Goal: Task Accomplishment & Management: Manage account settings

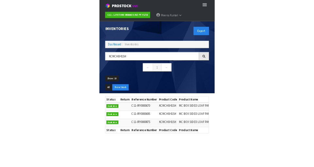
scroll to position [0, 70]
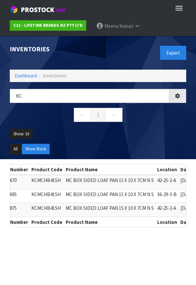
type input "K"
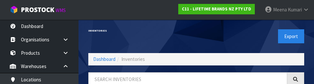
click at [196, 36] on div "Export" at bounding box center [252, 37] width 113 height 34
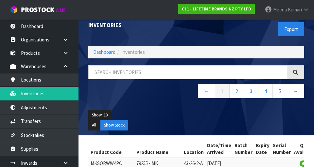
scroll to position [0, 0]
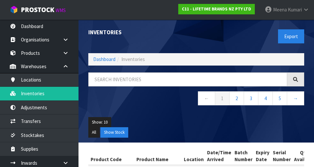
click at [196, 39] on div "Export" at bounding box center [252, 37] width 113 height 34
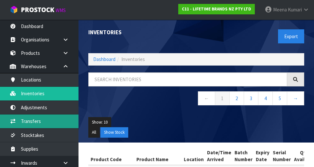
click at [41, 123] on link "Transfers" at bounding box center [39, 121] width 78 height 13
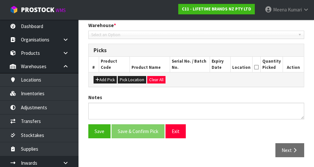
type input "[DATE]"
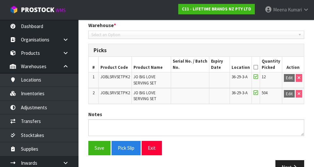
scroll to position [154, 0]
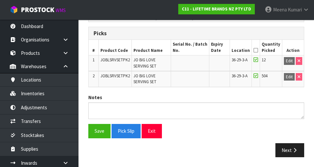
click at [196, 50] on icon at bounding box center [255, 50] width 5 height 0
click at [97, 125] on button "Save" at bounding box center [99, 131] width 22 height 14
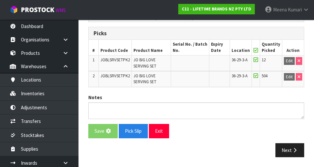
scroll to position [0, 0]
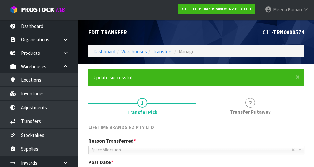
click at [196, 153] on span "Space Allocation" at bounding box center [191, 150] width 200 height 8
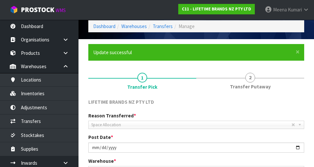
scroll to position [178, 0]
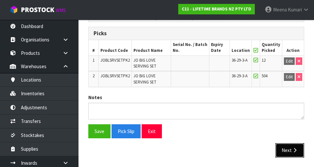
click at [196, 151] on icon "button" at bounding box center [294, 150] width 6 height 5
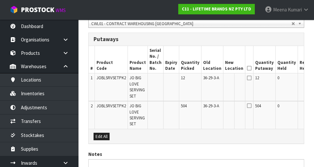
scroll to position [0, 19]
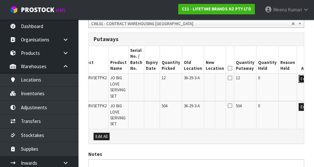
click at [196, 81] on button "Edit" at bounding box center [303, 79] width 11 height 8
click at [196, 80] on input "text" at bounding box center [210, 79] width 10 height 8
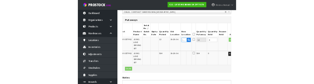
scroll to position [169, 0]
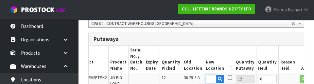
type input "41-08-3-B"
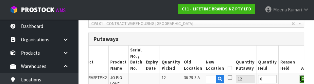
click at [196, 79] on button "OK" at bounding box center [303, 79] width 9 height 8
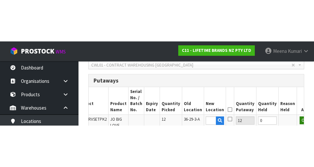
scroll to position [172, 0]
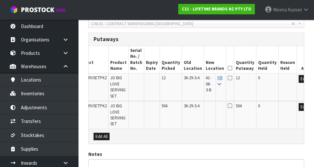
click at [196, 84] on icon at bounding box center [219, 84] width 4 height 4
click at [196, 68] on icon at bounding box center [229, 68] width 5 height 0
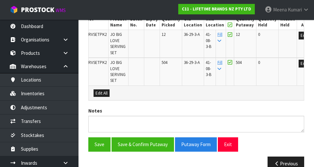
scroll to position [228, 0]
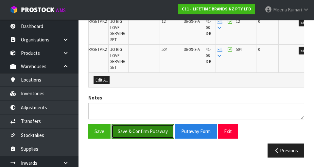
click at [152, 134] on button "Save & Confirm Putaway" at bounding box center [142, 131] width 62 height 14
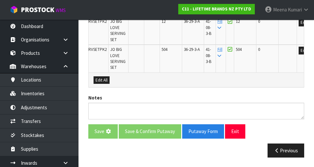
scroll to position [0, 0]
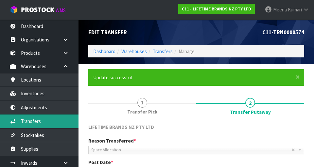
click at [25, 126] on link "Transfers" at bounding box center [39, 121] width 78 height 13
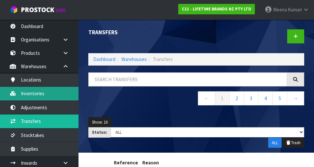
click at [48, 93] on link "Inventories" at bounding box center [39, 93] width 78 height 13
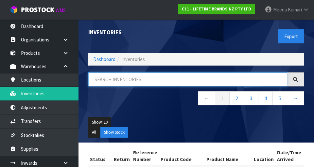
click at [159, 79] on input "text" at bounding box center [187, 80] width 199 height 14
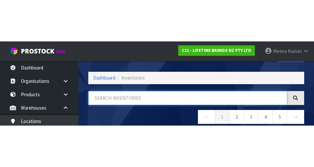
scroll to position [37, 0]
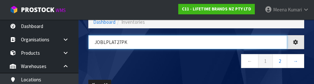
type input "JOBLPLAT27PK"
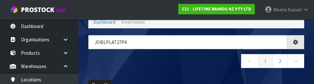
click at [195, 68] on nav "← 1 2 →" at bounding box center [196, 62] width 216 height 16
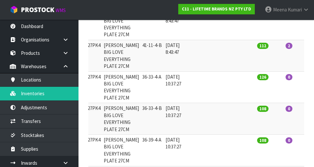
scroll to position [0, 94]
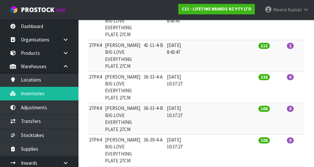
click at [196, 103] on td "0" at bounding box center [314, 119] width 21 height 32
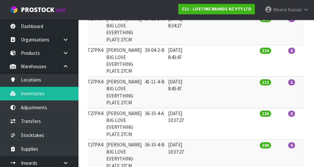
scroll to position [0, 90]
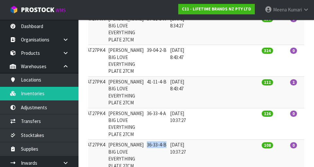
copy td "36-33-4-B"
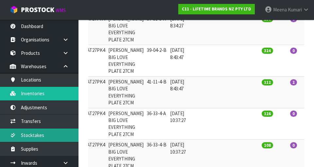
click at [45, 140] on link "Stocktakes" at bounding box center [39, 135] width 78 height 13
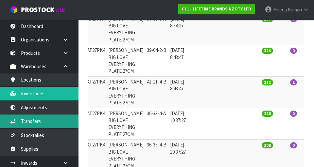
click at [49, 122] on link "Transfers" at bounding box center [39, 121] width 78 height 13
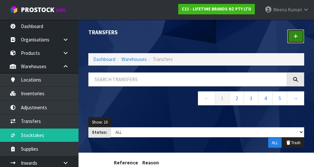
click at [196, 38] on link at bounding box center [295, 36] width 17 height 14
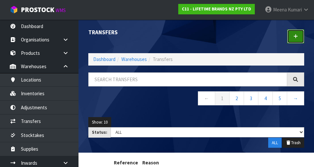
click at [196, 38] on icon at bounding box center [295, 36] width 5 height 5
click at [196, 39] on link at bounding box center [295, 36] width 17 height 14
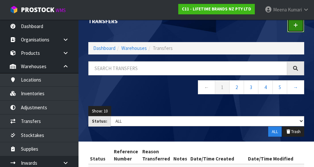
scroll to position [11, 0]
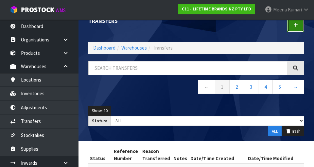
click at [196, 32] on link at bounding box center [295, 25] width 17 height 14
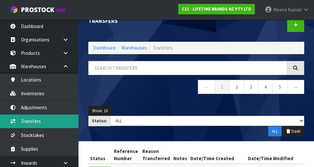
click at [46, 122] on link "Transfers" at bounding box center [39, 121] width 78 height 13
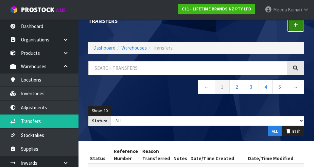
click at [196, 28] on link at bounding box center [295, 25] width 17 height 14
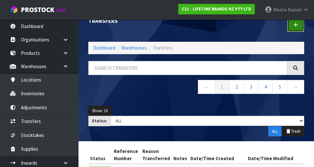
click at [196, 29] on link at bounding box center [295, 25] width 17 height 14
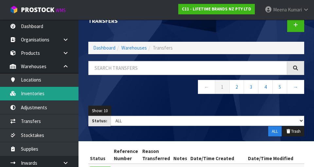
click at [36, 94] on link "Inventories" at bounding box center [39, 93] width 78 height 13
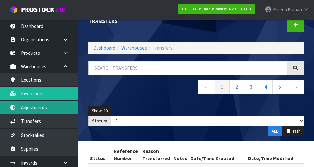
click at [51, 104] on link "Adjustments" at bounding box center [39, 107] width 78 height 13
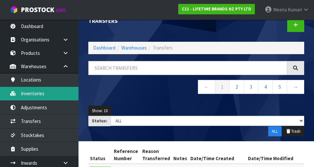
click at [66, 95] on link "Inventories" at bounding box center [39, 93] width 78 height 13
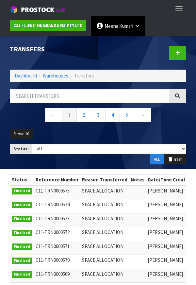
click at [133, 29] on link "Meena Kumari" at bounding box center [118, 26] width 54 height 20
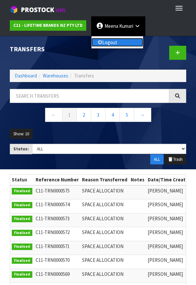
click at [121, 45] on link "Logout" at bounding box center [117, 42] width 52 height 9
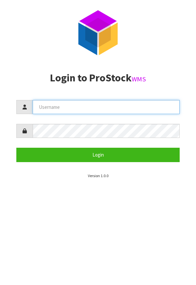
click at [125, 106] on input "text" at bounding box center [106, 107] width 147 height 14
type input "Meena"
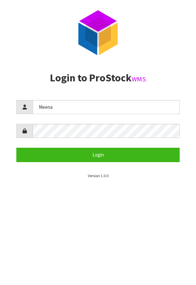
click at [93, 119] on form "Meena Login" at bounding box center [97, 131] width 163 height 62
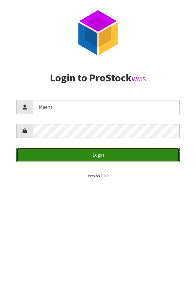
click at [128, 155] on button "Login" at bounding box center [97, 155] width 163 height 14
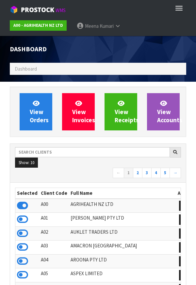
scroll to position [517, 186]
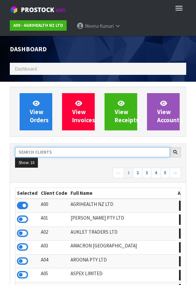
click at [64, 154] on input "text" at bounding box center [92, 152] width 155 height 10
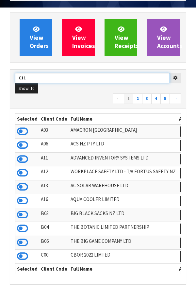
scroll to position [76, 0]
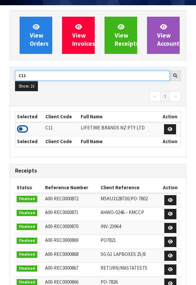
type input "C11"
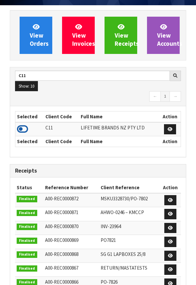
click at [27, 128] on icon at bounding box center [22, 129] width 11 height 10
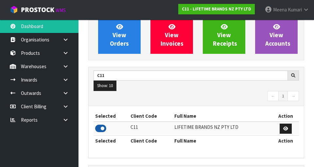
scroll to position [532, 225]
click at [67, 70] on link at bounding box center [67, 66] width 21 height 13
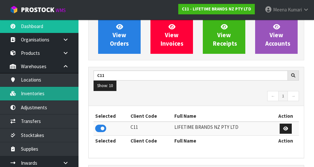
click at [51, 96] on link "Inventories" at bounding box center [39, 93] width 78 height 13
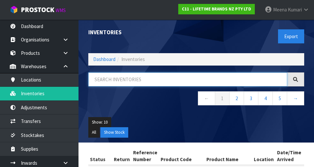
click at [138, 81] on input "text" at bounding box center [187, 80] width 199 height 14
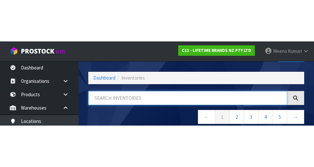
scroll to position [37, 0]
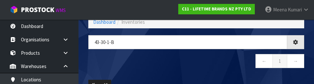
click at [194, 67] on nav "← 1 →" at bounding box center [196, 62] width 216 height 16
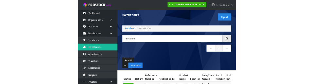
scroll to position [0, 0]
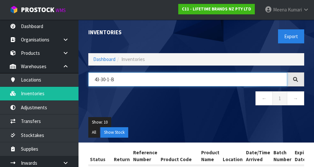
click at [99, 79] on input "43-30-1-B" at bounding box center [187, 80] width 199 height 14
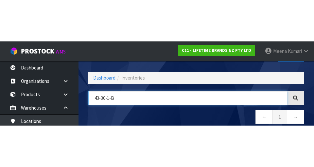
scroll to position [37, 0]
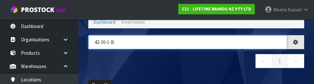
type input "42-30-1-B"
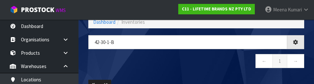
click at [157, 68] on nav "← 1 →" at bounding box center [196, 62] width 216 height 16
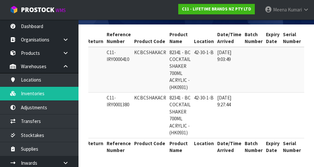
scroll to position [0, 0]
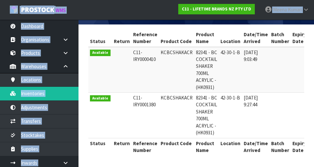
click at [112, 58] on td at bounding box center [121, 70] width 19 height 46
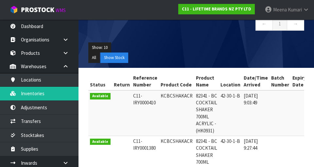
scroll to position [71, 0]
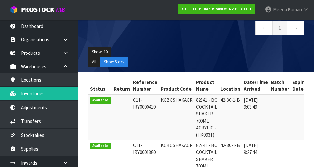
copy td "KCBCSHAKACR"
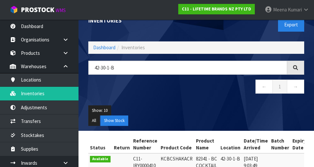
scroll to position [0, 0]
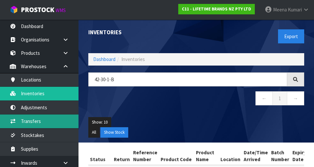
click at [45, 128] on link "Transfers" at bounding box center [39, 121] width 78 height 13
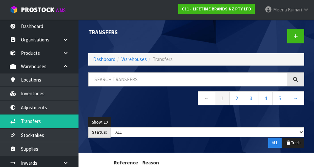
click at [196, 36] on div at bounding box center [252, 37] width 113 height 34
click at [196, 37] on link at bounding box center [295, 36] width 17 height 14
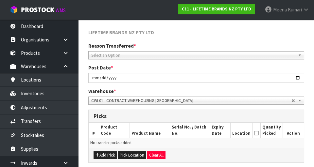
click at [158, 58] on span "Select an Option" at bounding box center [193, 56] width 204 height 8
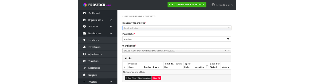
scroll to position [68, 0]
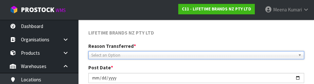
click at [147, 58] on span "Select an Option" at bounding box center [193, 56] width 204 height 8
click at [196, 35] on div "LIFETIME BRANDS NZ PTY LTD" at bounding box center [195, 33] width 225 height 8
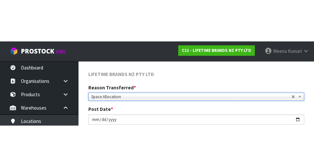
scroll to position [71, 0]
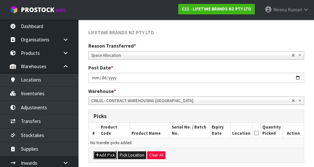
click at [103, 158] on button "Add Pick" at bounding box center [104, 156] width 23 height 8
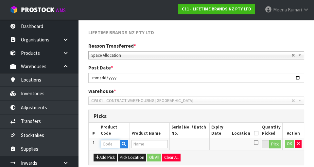
paste input "KCBCSHAKACR"
type input "KCBCSHAKACR"
type input "82341 - BC COCKTAIL SHAKER 700ML ACRYLIC - (HK0931)"
type input "KCBCSHAKACR"
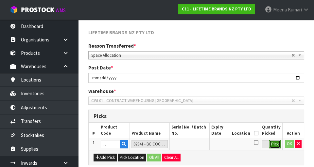
click at [196, 146] on button "Pick" at bounding box center [274, 144] width 11 height 8
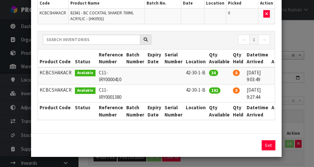
scroll to position [0, 7]
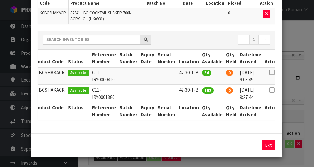
click at [196, 73] on icon at bounding box center [271, 73] width 5 height 0
click at [196, 148] on button "Assign Pick" at bounding box center [246, 145] width 27 height 10
type input "34"
click at [196, 90] on icon at bounding box center [271, 90] width 5 height 0
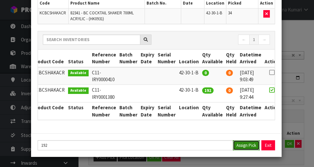
click at [196, 148] on button "Assign Pick" at bounding box center [246, 145] width 27 height 10
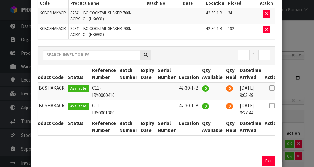
click at [196, 119] on div "Pick Line Picks Product Code Product Name Serial No. / Batch No. Expiry Date Lo…" at bounding box center [157, 83] width 314 height 167
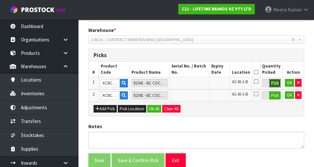
scroll to position [134, 0]
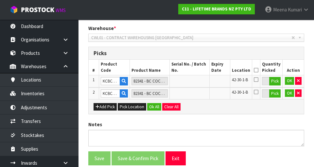
click at [196, 70] on icon at bounding box center [255, 70] width 5 height 0
click at [157, 110] on button "Ok All" at bounding box center [154, 107] width 14 height 8
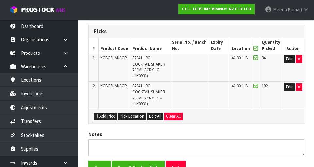
scroll to position [181, 0]
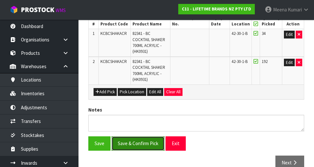
click at [143, 137] on button "Save & Confirm Pick" at bounding box center [137, 144] width 53 height 14
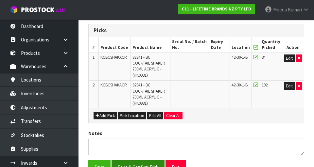
scroll to position [0, 0]
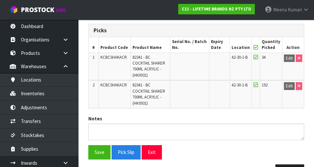
scroll to position [190, 0]
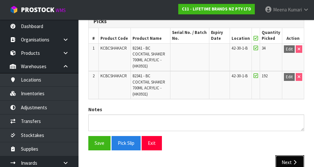
click at [196, 155] on button "Next" at bounding box center [289, 162] width 29 height 14
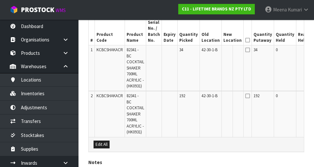
scroll to position [0, 18]
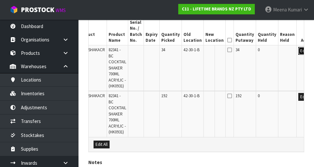
click at [196, 51] on button "Edit" at bounding box center [303, 51] width 11 height 8
click at [196, 101] on button "Edit" at bounding box center [303, 97] width 11 height 8
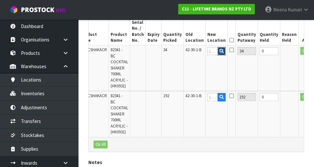
click at [196, 51] on button "button" at bounding box center [221, 51] width 8 height 8
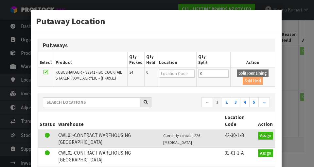
click at [196, 76] on div "Putaway Location Putaways Select Product Qty Picked Qty Held Location Qty Split…" at bounding box center [157, 83] width 314 height 167
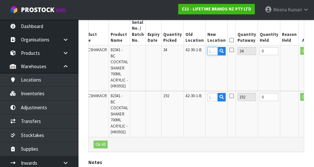
click at [196, 52] on input "text" at bounding box center [212, 51] width 10 height 8
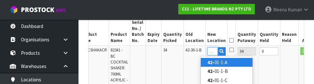
scroll to position [0, 5]
type input "42-34-4-B"
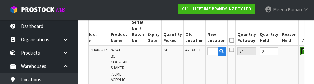
click at [196, 54] on button "OK" at bounding box center [304, 51] width 9 height 8
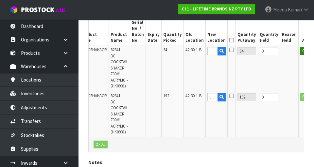
scroll to position [0, 0]
click at [196, 57] on icon at bounding box center [221, 56] width 4 height 4
type input "42-34-4-B"
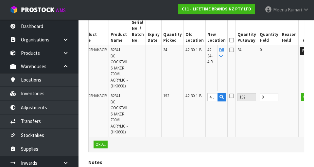
click at [196, 40] on icon at bounding box center [231, 40] width 5 height 0
click at [196, 95] on button "OK" at bounding box center [305, 97] width 9 height 8
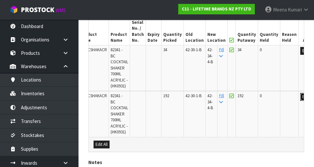
click at [196, 95] on button "Edit" at bounding box center [305, 97] width 11 height 8
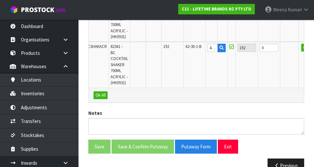
scroll to position [250, 0]
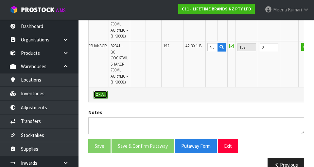
click at [106, 95] on button "Ok All" at bounding box center [100, 95] width 14 height 8
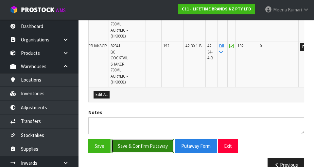
click at [148, 151] on button "Save & Confirm Putaway" at bounding box center [142, 146] width 62 height 14
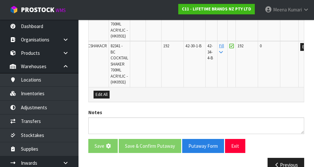
scroll to position [0, 0]
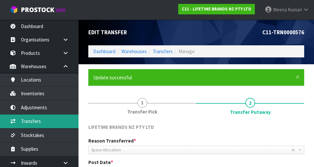
click at [26, 120] on link "Transfers" at bounding box center [39, 121] width 78 height 13
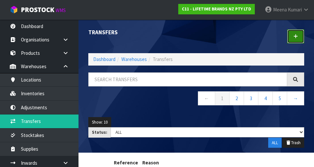
click at [196, 30] on link at bounding box center [295, 36] width 17 height 14
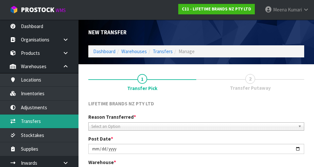
click at [43, 123] on link "Transfers" at bounding box center [39, 121] width 78 height 13
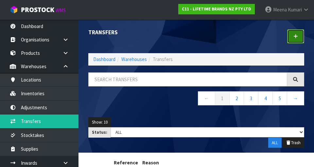
click at [196, 35] on link at bounding box center [295, 36] width 17 height 14
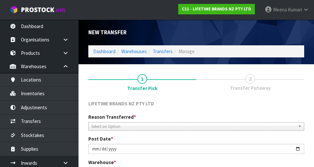
click at [138, 124] on span "Select an Option" at bounding box center [193, 127] width 204 height 8
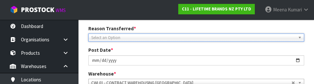
scroll to position [90, 0]
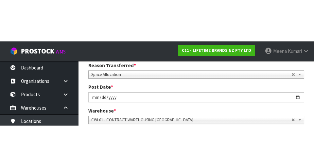
scroll to position [93, 0]
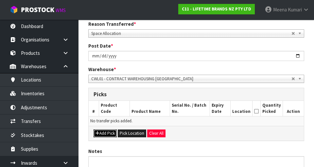
click at [106, 136] on button "Add Pick" at bounding box center [104, 134] width 23 height 8
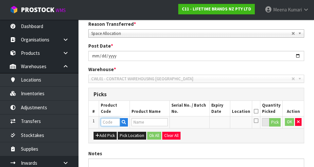
click at [114, 122] on input "text" at bounding box center [110, 122] width 19 height 8
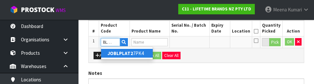
scroll to position [0, 7]
type input "JOBLPLAT27PK4"
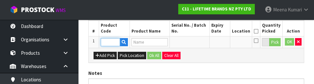
type input "[PERSON_NAME] BIG LOVE EVERYTHING PLATE 27CM"
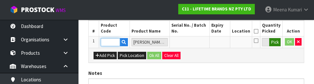
type input "JOBLPLAT27PK4"
click at [196, 42] on button "Pick" at bounding box center [274, 42] width 11 height 8
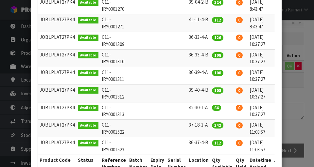
scroll to position [0, 10]
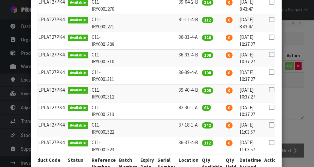
click at [196, 55] on icon at bounding box center [271, 55] width 5 height 0
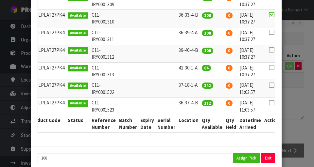
scroll to position [200, 0]
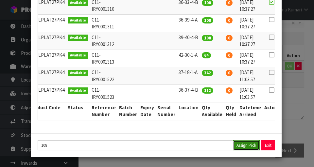
click at [196, 147] on button "Assign Pick" at bounding box center [246, 145] width 27 height 10
type input "108"
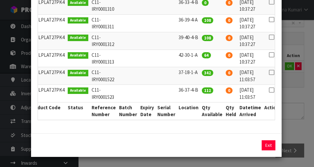
click at [196, 123] on div "Pick Line Picks Product Code Product Name Serial No. / Batch No. Expiry Date Lo…" at bounding box center [157, 83] width 314 height 167
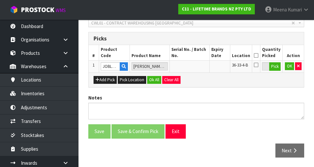
click at [196, 56] on icon at bounding box center [255, 56] width 5 height 0
click at [196, 68] on button "OK" at bounding box center [289, 66] width 9 height 8
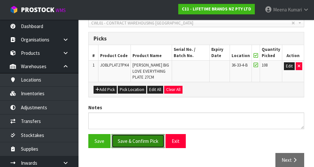
click at [149, 141] on button "Save & Confirm Pick" at bounding box center [137, 141] width 53 height 14
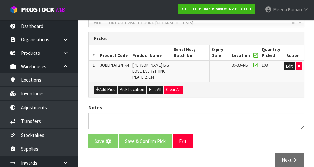
scroll to position [0, 0]
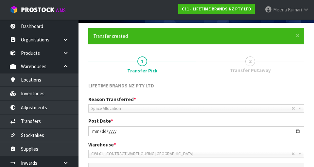
scroll to position [168, 0]
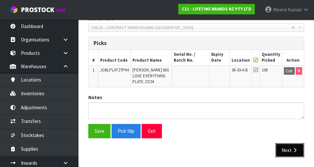
click at [196, 151] on icon "button" at bounding box center [294, 150] width 6 height 5
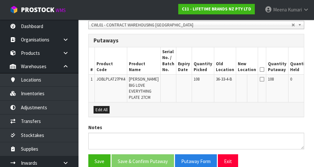
scroll to position [194, 0]
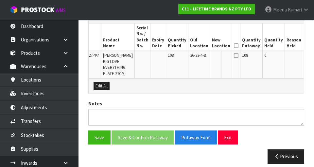
click at [196, 58] on button "Edit" at bounding box center [309, 57] width 11 height 8
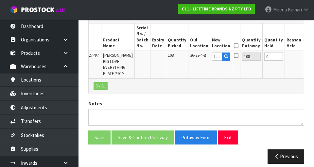
scroll to position [0, 24]
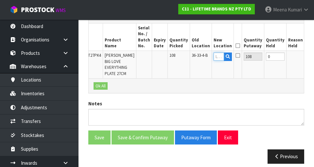
click at [196, 57] on input "text" at bounding box center [218, 57] width 10 height 8
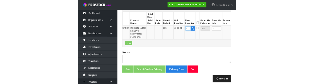
scroll to position [191, 0]
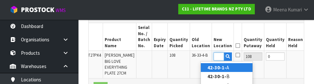
type input "42-30-1-B"
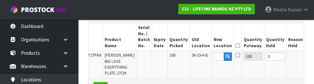
click at [196, 55] on button "OK" at bounding box center [310, 57] width 9 height 8
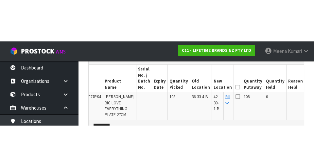
scroll to position [194, 0]
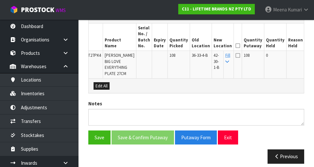
click at [196, 46] on icon at bounding box center [237, 46] width 5 height 0
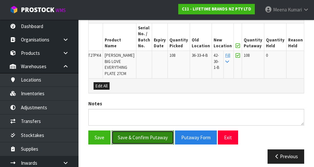
click at [147, 131] on button "Save & Confirm Putaway" at bounding box center [142, 138] width 62 height 14
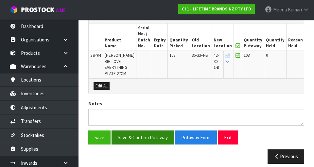
scroll to position [0, 0]
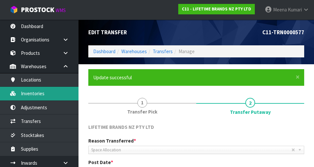
click at [43, 95] on link "Inventories" at bounding box center [39, 93] width 78 height 13
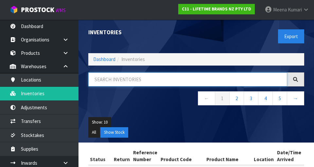
click at [137, 80] on input "text" at bounding box center [187, 80] width 199 height 14
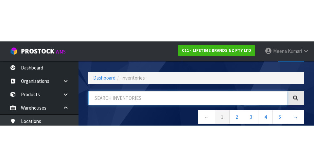
scroll to position [37, 0]
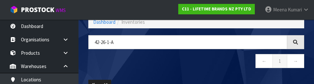
click at [196, 66] on nav "← 1 →" at bounding box center [196, 62] width 216 height 16
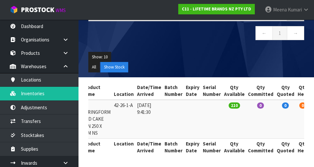
scroll to position [0, 0]
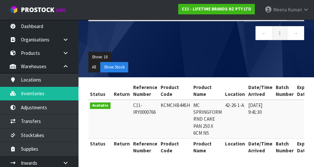
copy td "KCMCHB44SH"
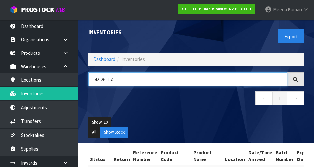
click at [153, 79] on input "42-26-1-A" at bounding box center [187, 80] width 199 height 14
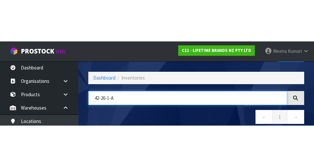
scroll to position [37, 0]
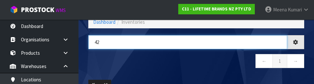
type input "4"
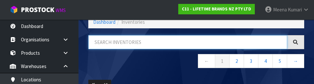
paste input "KCMCHB44SH"
type input "KCMCHB44SH"
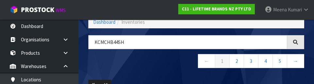
click at [157, 67] on nav "← 1 2 3 4 5 →" at bounding box center [196, 62] width 216 height 16
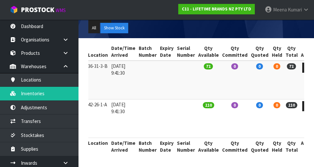
scroll to position [0, 0]
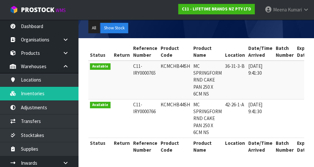
copy td "KCMCHB44SH"
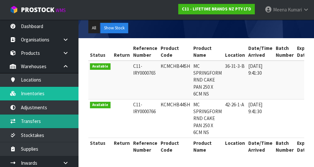
click at [43, 123] on link "Transfers" at bounding box center [39, 121] width 78 height 13
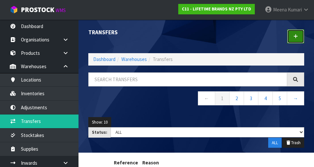
click at [196, 38] on icon at bounding box center [295, 36] width 5 height 5
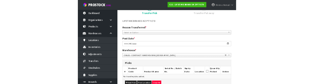
scroll to position [64, 0]
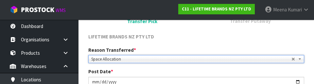
click at [196, 41] on div "LIFETIME BRANDS NZ PTY LTD" at bounding box center [195, 37] width 225 height 8
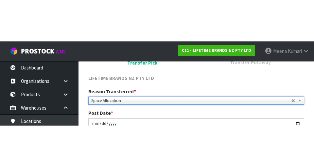
scroll to position [67, 0]
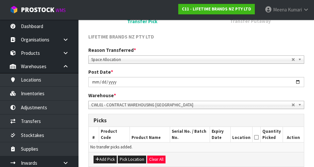
click at [196, 40] on div "LIFETIME BRANDS NZ PTY LTD" at bounding box center [195, 37] width 225 height 8
click at [108, 157] on button "Add Pick" at bounding box center [104, 160] width 23 height 8
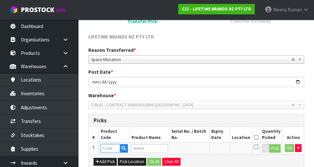
paste input "KCMCHB44SH"
type input "KCMCHB44SH"
type input "MC SPRINGFORM RND CAKE PAN 250 X 6CM NS"
type input "KCMCHB44SH"
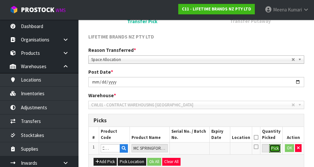
click at [196, 151] on button "Pick" at bounding box center [274, 148] width 11 height 8
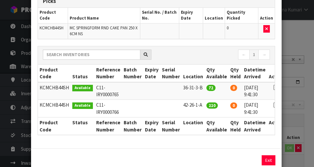
scroll to position [59, 0]
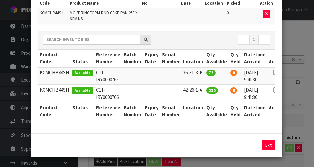
click at [196, 90] on icon at bounding box center [275, 90] width 5 height 0
click at [196, 149] on button "Assign Pick" at bounding box center [246, 145] width 27 height 10
type input "210"
click at [196, 130] on div "Pick Line Picks Product Code Product Name Serial No. / Batch No. Expiry Date Lo…" at bounding box center [157, 83] width 314 height 167
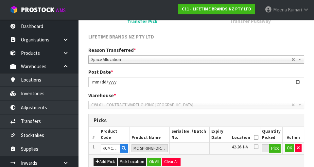
click at [196, 138] on icon at bounding box center [255, 138] width 5 height 0
click at [196, 152] on button "OK" at bounding box center [289, 148] width 9 height 8
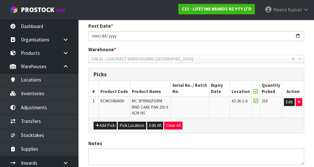
scroll to position [159, 0]
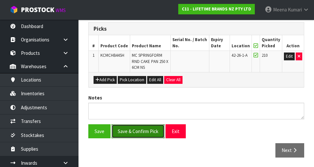
click at [144, 132] on button "Save & Confirm Pick" at bounding box center [137, 131] width 53 height 14
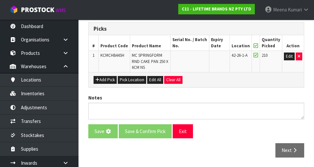
scroll to position [0, 0]
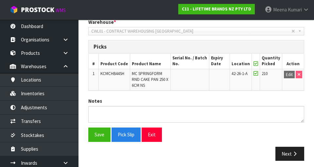
scroll to position [168, 0]
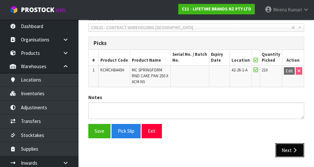
click at [196, 154] on button "Next" at bounding box center [289, 150] width 29 height 14
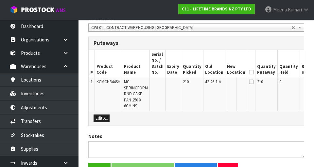
scroll to position [0, 0]
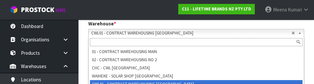
click at [196, 66] on section "× Close Transfer created 1 Transfer Pick 2 Transfer Putaway LIFETIME BRANDS NZ …" at bounding box center [195, 57] width 235 height 310
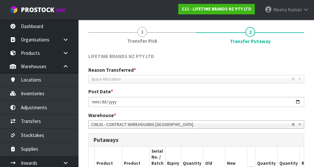
scroll to position [206, 0]
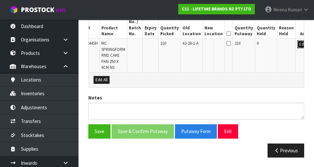
click at [196, 44] on button "Edit" at bounding box center [302, 45] width 11 height 8
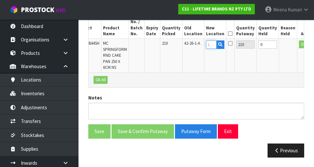
click at [196, 46] on input "text" at bounding box center [211, 45] width 10 height 8
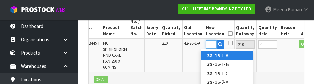
scroll to position [0, 10]
type input "38-16-1-B"
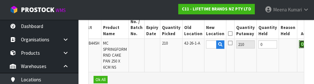
click at [196, 47] on button "OK" at bounding box center [303, 45] width 9 height 8
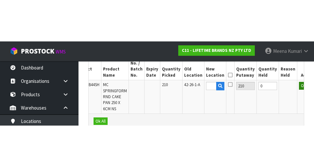
scroll to position [206, 0]
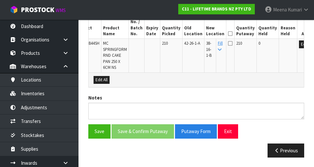
click at [196, 34] on icon at bounding box center [230, 34] width 5 height 0
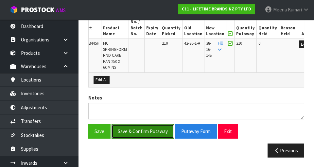
click at [151, 128] on button "Save & Confirm Putaway" at bounding box center [142, 131] width 62 height 14
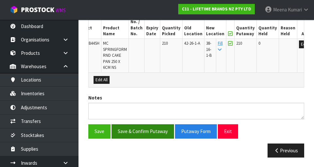
scroll to position [0, 0]
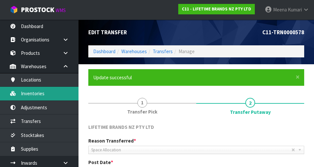
click at [40, 97] on link "Inventories" at bounding box center [39, 93] width 78 height 13
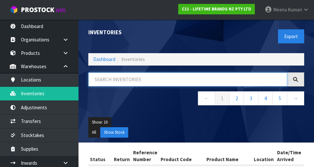
click at [137, 80] on input "text" at bounding box center [187, 80] width 199 height 14
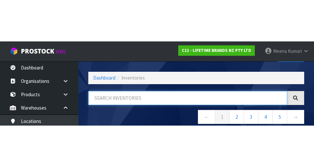
scroll to position [37, 0]
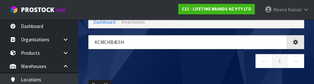
click at [196, 63] on nav "← 1 →" at bounding box center [196, 62] width 216 height 16
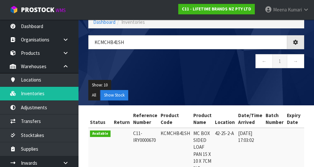
type input "KCMCHB41SH"
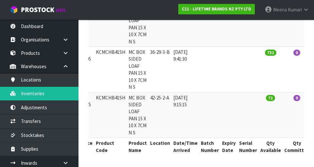
scroll to position [0, 0]
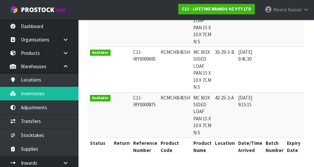
copy td "KCMCHB41SH"
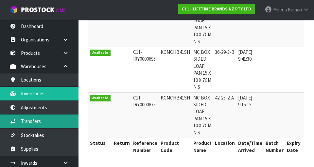
click at [50, 124] on link "Transfers" at bounding box center [39, 121] width 78 height 13
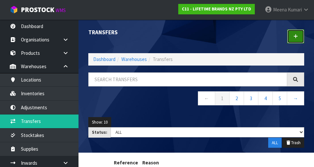
click at [196, 38] on icon at bounding box center [295, 36] width 5 height 5
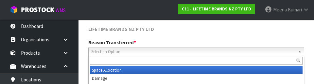
scroll to position [90, 0]
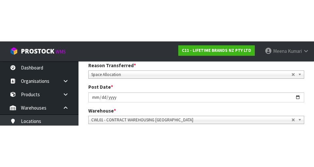
scroll to position [93, 0]
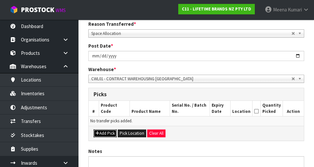
click at [109, 135] on button "Add Pick" at bounding box center [104, 134] width 23 height 8
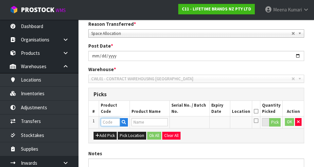
paste input "KCMCHB41SH"
type input "KCMCHB41SH"
type input "MC BOX SIDED LOAF PAN 15 X 10 X 7CM N S"
type input "KCMCHB41SH"
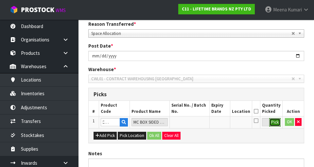
click at [196, 124] on button "Pick" at bounding box center [274, 122] width 11 height 8
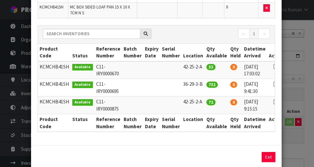
scroll to position [65, 0]
click at [196, 85] on icon at bounding box center [275, 84] width 5 height 0
click at [196, 161] on button "Assign Pick" at bounding box center [246, 157] width 27 height 10
type input "732"
click at [196, 160] on div "Pick Line Picks Product Code Product Name Serial No. / Batch No. Expiry Date Lo…" at bounding box center [157, 83] width 314 height 167
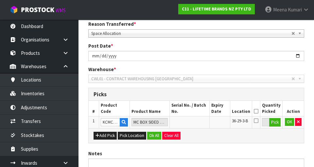
click at [196, 111] on icon at bounding box center [255, 111] width 5 height 0
click at [196, 125] on button "OK" at bounding box center [289, 122] width 9 height 8
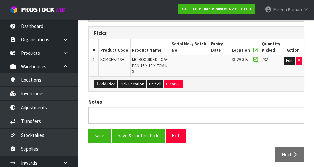
scroll to position [159, 0]
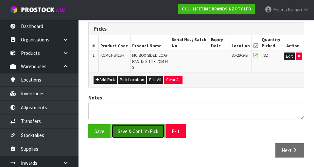
click at [147, 133] on button "Save & Confirm Pick" at bounding box center [137, 131] width 53 height 14
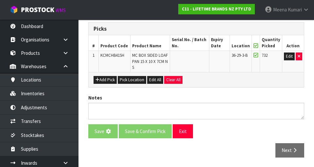
scroll to position [0, 0]
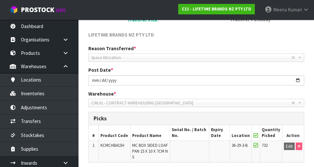
scroll to position [168, 0]
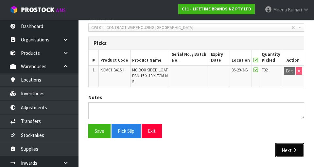
click at [196, 155] on button "Next" at bounding box center [289, 150] width 29 height 14
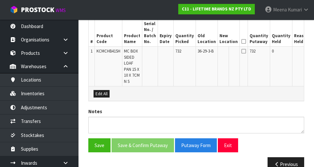
scroll to position [212, 0]
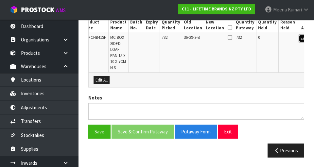
click at [196, 38] on button "Edit" at bounding box center [303, 39] width 11 height 8
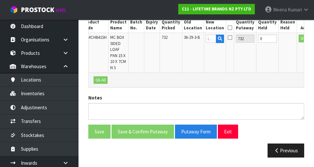
scroll to position [0, 12]
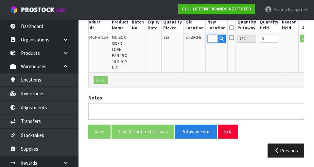
click at [196, 39] on input "text" at bounding box center [212, 39] width 10 height 8
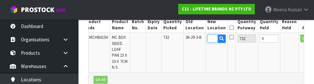
scroll to position [0, 13]
type input "38-14-+-B"
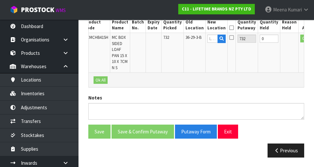
scroll to position [0, 0]
click at [196, 39] on input "text" at bounding box center [212, 39] width 10 height 8
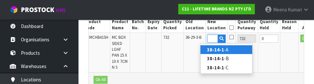
scroll to position [0, 10]
type input "38-14-1-B"
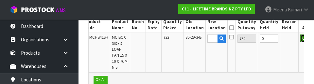
click at [196, 40] on button "OK" at bounding box center [304, 39] width 9 height 8
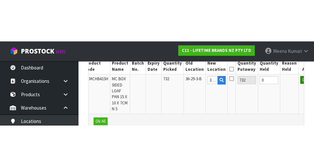
scroll to position [212, 0]
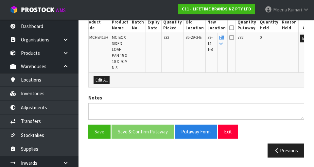
click at [196, 28] on icon at bounding box center [231, 28] width 5 height 0
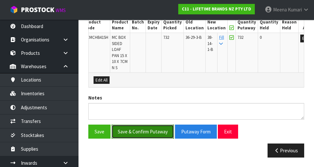
click at [153, 133] on button "Save & Confirm Putaway" at bounding box center [142, 132] width 62 height 14
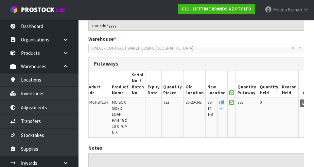
scroll to position [0, 0]
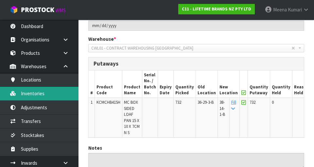
click at [47, 94] on link "Inventories" at bounding box center [39, 93] width 78 height 13
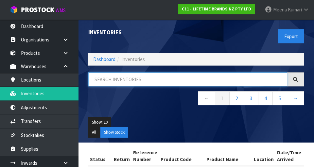
click at [139, 79] on input "text" at bounding box center [187, 80] width 199 height 14
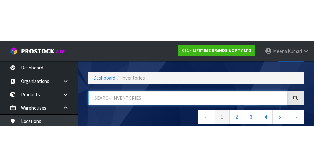
scroll to position [37, 0]
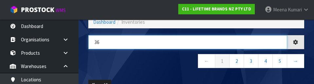
type input "36"
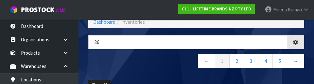
click at [158, 72] on div "36 ← 1 2 3 4 5 →" at bounding box center [195, 55] width 225 height 40
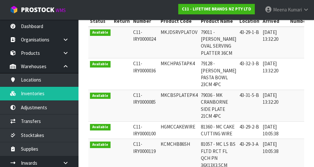
scroll to position [0, 0]
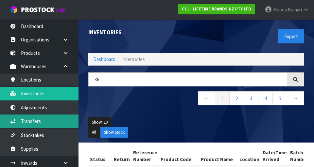
click at [48, 123] on link "Transfers" at bounding box center [39, 121] width 78 height 13
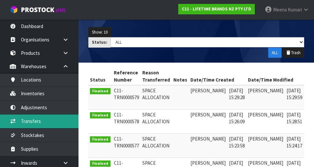
scroll to position [90, 0]
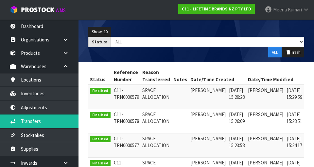
click at [196, 93] on icon at bounding box center [312, 92] width 5 height 4
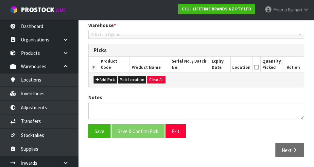
type input "[DATE]"
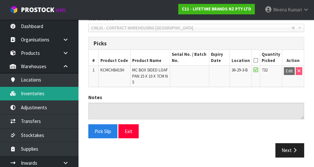
click at [43, 97] on link "Inventories" at bounding box center [39, 93] width 78 height 13
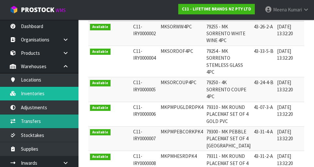
click at [36, 125] on link "Transfers" at bounding box center [39, 121] width 78 height 13
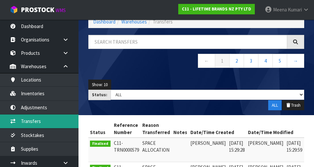
scroll to position [144, 0]
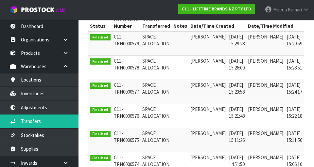
click at [196, 83] on td "[DATE] 15:23:58" at bounding box center [236, 92] width 19 height 24
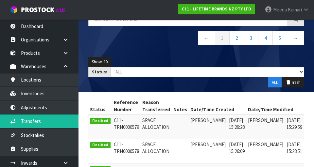
scroll to position [0, 0]
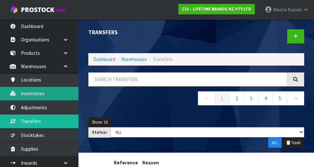
click at [49, 97] on link "Inventories" at bounding box center [39, 93] width 78 height 13
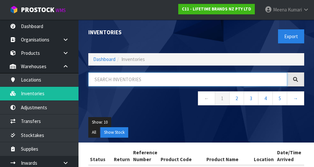
click at [135, 81] on input "text" at bounding box center [187, 80] width 199 height 14
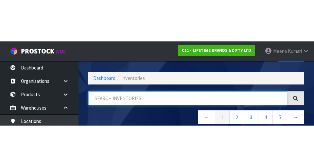
scroll to position [37, 0]
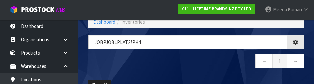
click at [156, 70] on nav "← 1 →" at bounding box center [196, 62] width 216 height 16
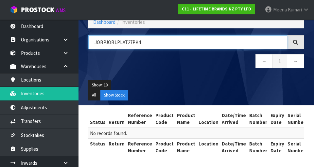
click at [109, 43] on input "JOBPJOBLPLAT27PK4" at bounding box center [187, 42] width 199 height 14
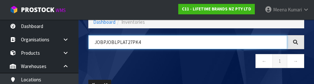
click at [106, 41] on input "JOBPJOBLPLAT27PK4" at bounding box center [187, 42] width 199 height 14
click at [107, 43] on input "JOBPJOBLPLAT27PK4" at bounding box center [187, 42] width 199 height 14
click at [116, 40] on input "JOBLPOBLPLAT27PK4" at bounding box center [187, 42] width 199 height 14
click at [114, 40] on input "JOBLPOBLPLAT27PK4" at bounding box center [187, 42] width 199 height 14
click at [121, 42] on input "JOBLPLPLAT27PK4" at bounding box center [187, 42] width 199 height 14
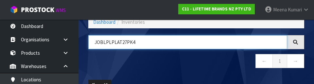
click at [119, 42] on input "JOBLPLPLAT27PK4" at bounding box center [187, 42] width 199 height 14
click at [114, 41] on input "JOBLPLPLAT27PK4" at bounding box center [187, 42] width 199 height 14
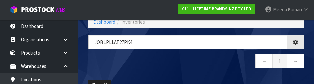
click at [196, 64] on nav "← 1 →" at bounding box center [196, 62] width 216 height 16
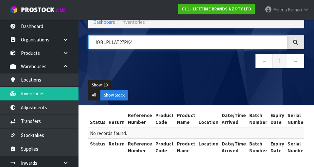
click at [196, 44] on input "JOBLPLLAT27PK4" at bounding box center [187, 42] width 199 height 14
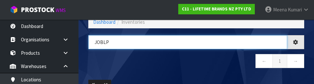
type input "JOBL"
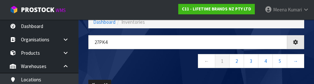
click at [160, 63] on nav "← 1 2 3 4 5 →" at bounding box center [196, 62] width 216 height 16
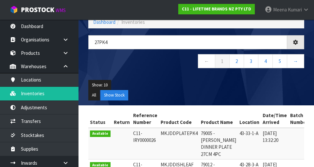
type input "27PK4"
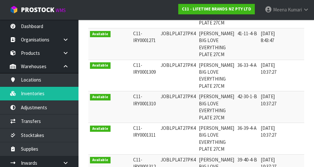
scroll to position [202, 0]
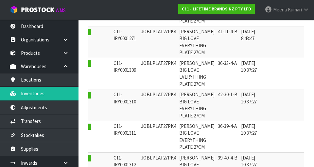
click at [196, 121] on td at bounding box center [315, 137] width 21 height 32
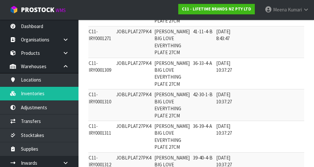
scroll to position [0, 41]
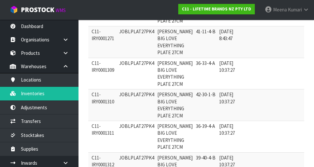
copy td "JOBLPLAT27PK4"
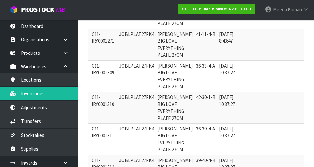
scroll to position [199, 0]
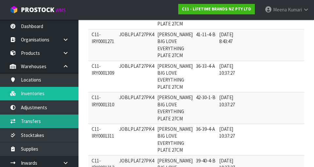
click at [19, 126] on link "Transfers" at bounding box center [39, 121] width 78 height 13
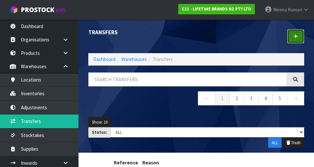
click at [196, 42] on link at bounding box center [295, 36] width 17 height 14
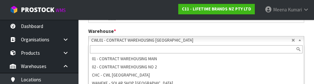
scroll to position [128, 0]
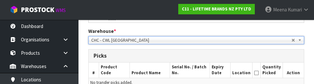
click at [153, 32] on div "Warehouse * 01 - CONTRACT WAREHOUSING MAIN 02 - CONTRACT WAREHOUSING NO 2 CHC -…" at bounding box center [195, 36] width 225 height 17
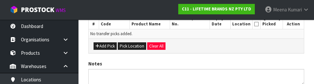
scroll to position [176, 0]
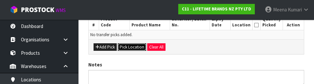
click at [131, 47] on button "Pick Location" at bounding box center [132, 47] width 28 height 8
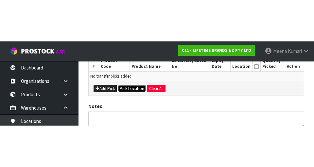
scroll to position [147, 0]
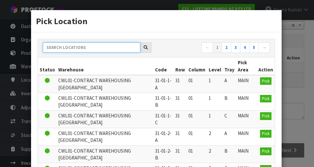
paste input "JOBLPLAT27PK4"
type input "JOBLPLAT27PK4"
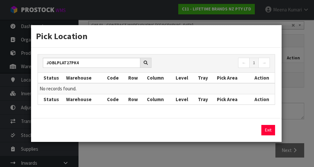
click at [196, 164] on div "Pick Location JOBLPLAT27PK4 ← 1 → Status Warehouse Code Row Column Level Tray P…" at bounding box center [157, 83] width 314 height 167
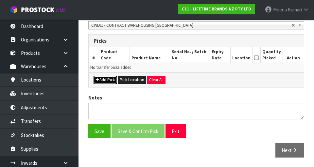
click at [104, 81] on button "Add Pick" at bounding box center [104, 80] width 23 height 8
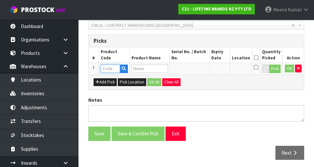
paste input "JOBLPLAT27PK4"
type input "JOBLPLAT27PK4"
type input "[PERSON_NAME] BIG LOVE EVERYTHING PLATE 27CM"
type input "JOBLPLAT27PK4"
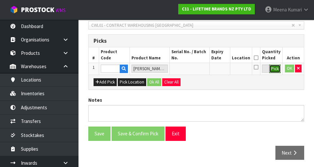
click at [196, 70] on button "Pick" at bounding box center [274, 69] width 11 height 8
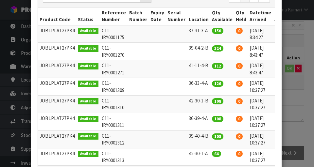
scroll to position [0, 10]
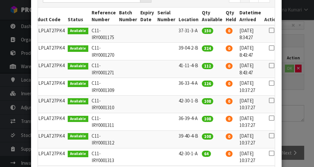
click at [196, 83] on icon at bounding box center [271, 83] width 5 height 0
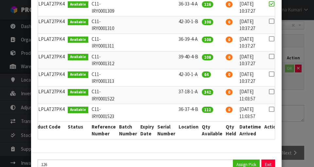
scroll to position [200, 0]
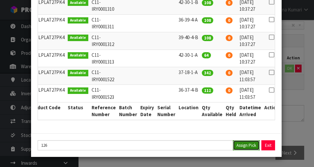
click at [196, 145] on button "Assign Pick" at bounding box center [246, 145] width 27 height 10
type input "126"
click at [196, 129] on div "Pick Line Picks Product Code Product Name Serial No. / Batch No. Expiry Date Lo…" at bounding box center [157, 83] width 314 height 167
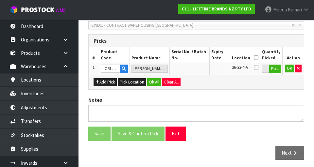
click at [196, 58] on icon at bounding box center [255, 58] width 5 height 0
click at [196, 71] on button "OK" at bounding box center [289, 69] width 9 height 8
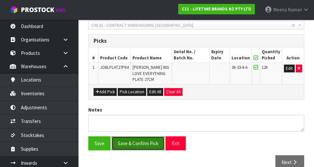
click at [149, 146] on button "Save & Confirm Pick" at bounding box center [137, 144] width 53 height 14
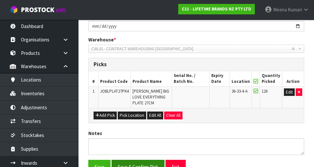
scroll to position [0, 0]
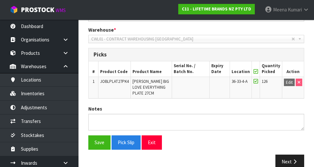
scroll to position [168, 0]
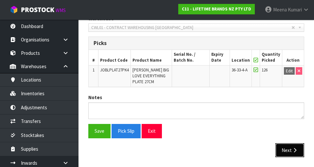
click at [196, 150] on button "Next" at bounding box center [289, 150] width 29 height 14
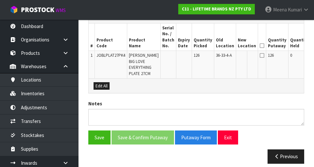
scroll to position [0, 26]
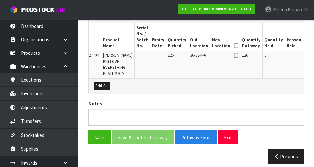
click at [196, 55] on icon at bounding box center [236, 55] width 5 height 5
click at [196, 56] on icon at bounding box center [236, 55] width 5 height 5
click at [196, 55] on icon at bounding box center [236, 55] width 5 height 5
click at [196, 46] on icon at bounding box center [236, 46] width 5 height 0
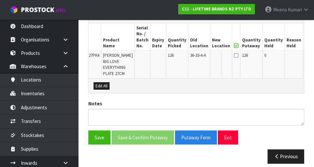
click at [196, 46] on icon at bounding box center [236, 46] width 5 height 0
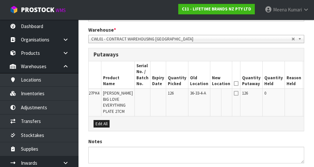
scroll to position [156, 0]
click at [196, 96] on button "Edit" at bounding box center [309, 94] width 11 height 8
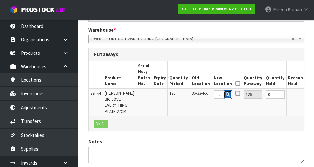
click at [196, 95] on button "button" at bounding box center [227, 94] width 8 height 8
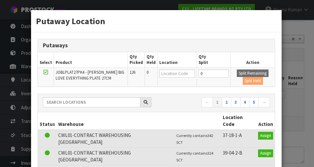
click at [196, 124] on div "Putaway Location Putaways Select Product Qty Picked Qty Held Location Qty Split…" at bounding box center [157, 83] width 314 height 167
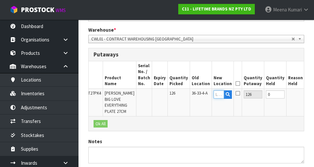
click at [196, 93] on input "text" at bounding box center [218, 94] width 10 height 8
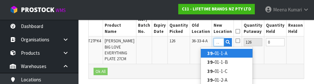
scroll to position [0, 6]
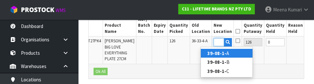
type input "39-08-1-B"
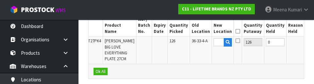
click at [196, 44] on button "OK" at bounding box center [310, 42] width 9 height 8
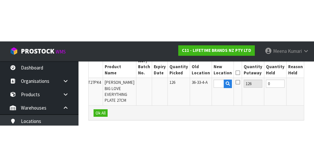
scroll to position [194, 0]
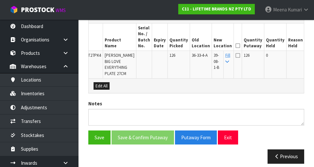
click at [196, 46] on icon at bounding box center [237, 46] width 5 height 0
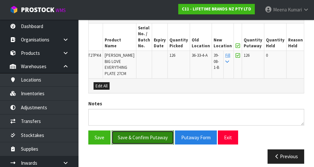
click at [153, 131] on button "Save & Confirm Putaway" at bounding box center [142, 138] width 62 height 14
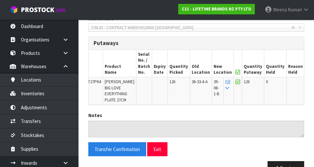
scroll to position [0, 0]
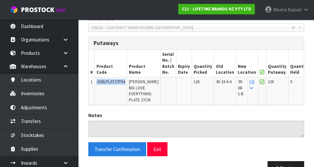
copy span "JOBLPLAT27PK4"
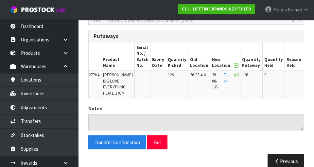
scroll to position [175, 0]
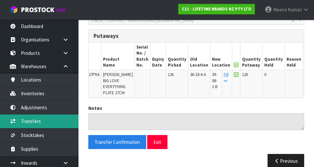
click at [43, 126] on link "Transfers" at bounding box center [39, 121] width 78 height 13
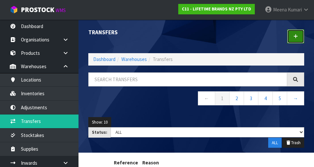
click at [196, 39] on link at bounding box center [295, 36] width 17 height 14
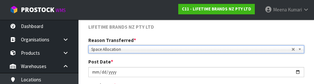
click at [196, 29] on div "LIFETIME BRANDS NZ PTY LTD" at bounding box center [195, 28] width 225 height 8
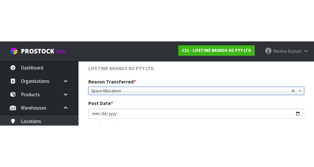
scroll to position [77, 0]
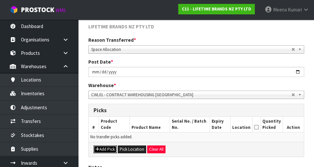
click at [106, 152] on button "Add Pick" at bounding box center [104, 150] width 23 height 8
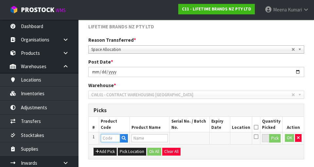
paste input "JOBLPLAT27PK4"
type input "JOBLPLAT27PK4"
type input "[PERSON_NAME] BIG LOVE EVERYTHING PLATE 27CM"
type input "JOBLPLAT27PK4"
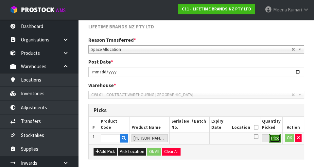
click at [196, 139] on button "Pick" at bounding box center [274, 138] width 11 height 8
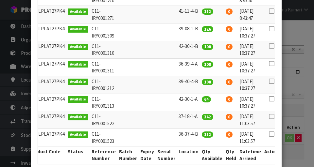
scroll to position [157, 0]
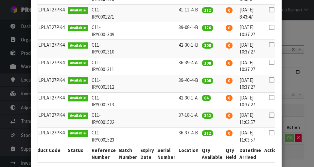
click at [196, 62] on icon at bounding box center [271, 62] width 5 height 0
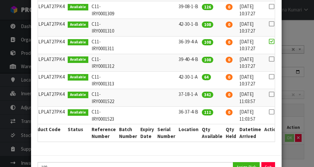
scroll to position [200, 0]
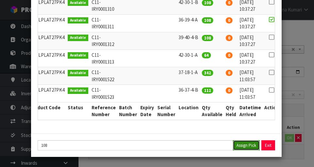
click at [196, 148] on button "Assign Pick" at bounding box center [246, 145] width 27 height 10
type input "108"
click at [196, 116] on div "Pick Line Picks Product Code Product Name Serial No. / Batch No. Expiry Date Lo…" at bounding box center [157, 83] width 314 height 167
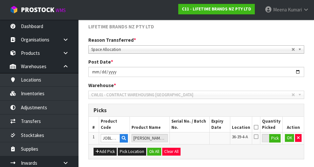
click at [196, 127] on icon at bounding box center [255, 127] width 5 height 0
click at [196, 137] on button "OK" at bounding box center [289, 138] width 9 height 8
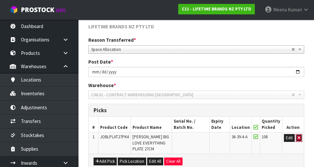
click at [196, 138] on icon "button" at bounding box center [298, 138] width 3 height 4
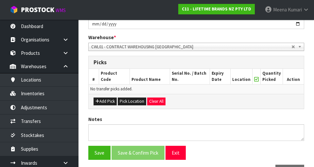
scroll to position [147, 0]
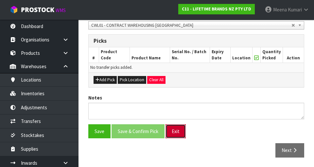
click at [178, 131] on button "Exit" at bounding box center [175, 131] width 20 height 14
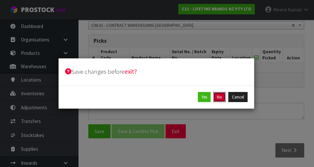
click at [196, 95] on button "No" at bounding box center [219, 97] width 12 height 10
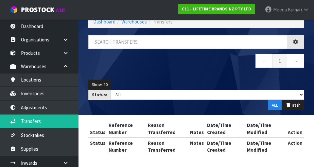
scroll to position [38, 0]
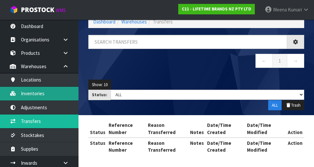
click at [45, 92] on link "Inventories" at bounding box center [39, 93] width 78 height 13
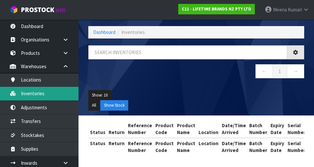
scroll to position [38, 0]
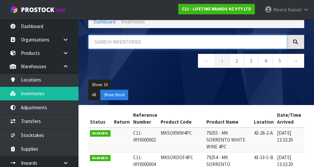
paste input "JOBLPLAT27PK4"
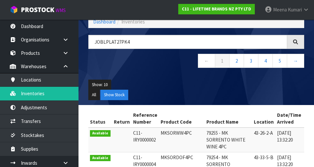
click at [141, 86] on ul "Show: 10 5 10 25 50" at bounding box center [196, 85] width 216 height 10
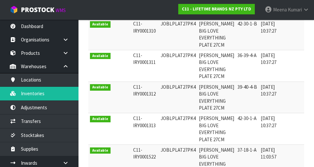
scroll to position [0, 0]
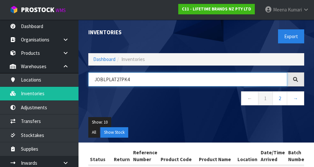
click at [123, 77] on input "JOBLPLAT27PK4" at bounding box center [187, 80] width 199 height 14
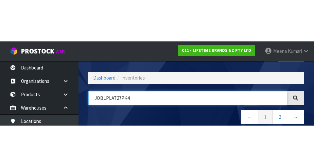
scroll to position [37, 0]
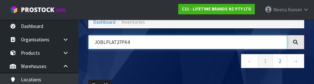
click at [118, 39] on input "JOBLPLAT27PK4" at bounding box center [187, 42] width 199 height 14
click at [123, 45] on input "JOBLPLAT27PK4" at bounding box center [187, 42] width 199 height 14
click at [117, 39] on input "JOBLPLAT27PK4" at bounding box center [187, 42] width 199 height 14
click at [127, 42] on input "JOBLPLAT27PK4" at bounding box center [187, 42] width 199 height 14
click at [114, 44] on input "JOBLPLAT27PK4" at bounding box center [187, 42] width 199 height 14
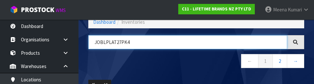
click at [121, 42] on input "JOBLPLAT27PK4" at bounding box center [187, 42] width 199 height 14
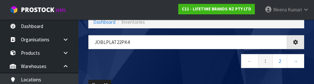
click at [196, 60] on nav "← 1 2 →" at bounding box center [196, 62] width 216 height 16
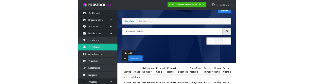
scroll to position [0, 0]
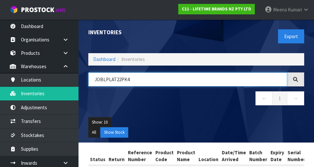
click at [123, 80] on input "JOBLPLAT22PK4" at bounding box center [187, 80] width 199 height 14
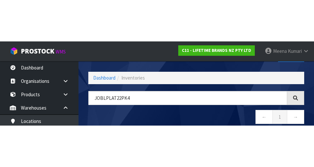
scroll to position [37, 0]
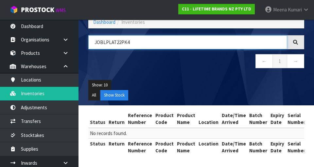
click at [117, 40] on input "JOBLPLAT22PK4" at bounding box center [187, 42] width 199 height 14
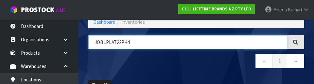
click at [120, 43] on input "JOBLPLAT22PK4" at bounding box center [187, 42] width 199 height 14
type input "JOBLPLAT27PK4"
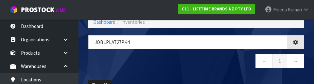
click at [196, 61] on nav "← 1 →" at bounding box center [196, 62] width 216 height 16
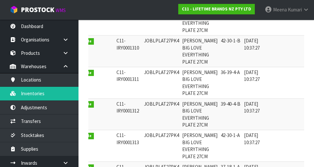
scroll to position [0, 0]
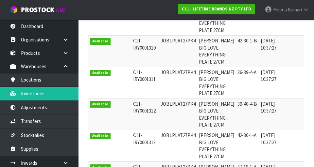
copy td "JOBLPLAT27PK4"
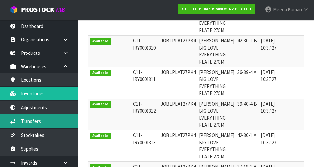
click at [45, 119] on link "Transfers" at bounding box center [39, 121] width 78 height 13
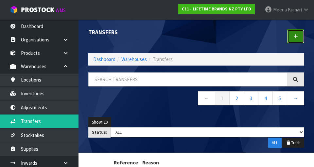
click at [196, 38] on link at bounding box center [295, 36] width 17 height 14
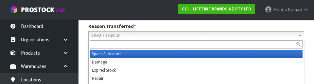
scroll to position [90, 0]
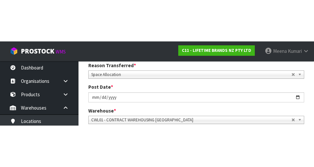
scroll to position [93, 0]
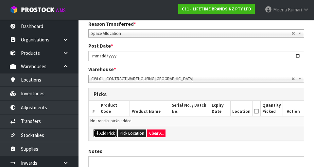
click at [110, 133] on button "Add Pick" at bounding box center [104, 134] width 23 height 8
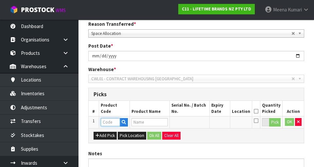
paste input "JOBLPLAT27PK4"
type input "JOBLPLAT27PK4"
type input "[PERSON_NAME] BIG LOVE EVERYTHING PLATE 27CM"
type input "JOBLPLAT27PK4"
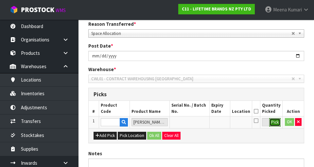
click at [196, 122] on button "Pick" at bounding box center [274, 122] width 11 height 8
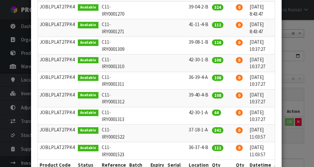
scroll to position [0, 10]
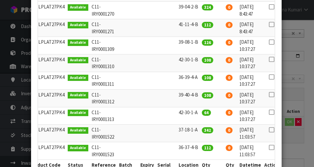
click at [196, 77] on icon at bounding box center [271, 77] width 5 height 0
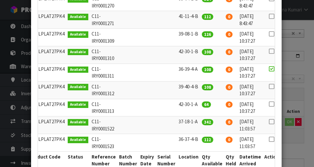
scroll to position [200, 0]
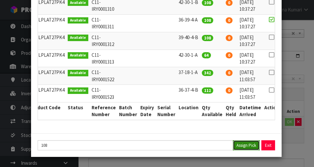
click at [196, 149] on button "Assign Pick" at bounding box center [246, 145] width 27 height 10
type input "108"
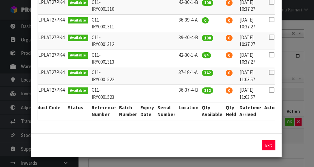
click at [196, 153] on div "Pick Line Picks Product Code Product Name Serial No. / Batch No. Expiry Date Lo…" at bounding box center [157, 83] width 314 height 167
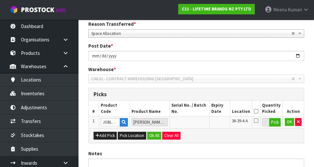
click at [196, 107] on th "Location" at bounding box center [241, 108] width 22 height 15
click at [196, 112] on icon at bounding box center [255, 111] width 5 height 0
click at [196, 126] on button "OK" at bounding box center [289, 122] width 9 height 8
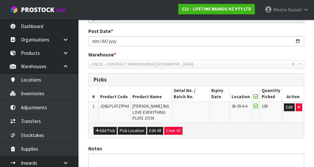
scroll to position [159, 0]
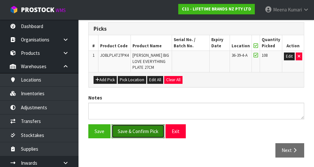
click at [140, 135] on button "Save & Confirm Pick" at bounding box center [137, 131] width 53 height 14
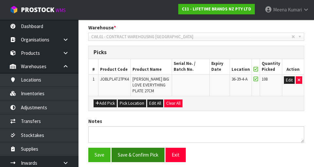
scroll to position [0, 0]
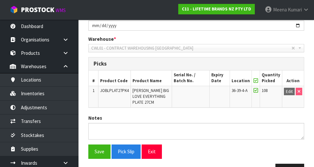
scroll to position [168, 0]
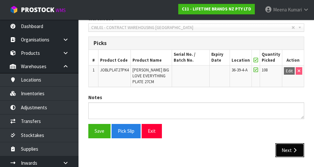
click at [196, 150] on button "Next" at bounding box center [289, 150] width 29 height 14
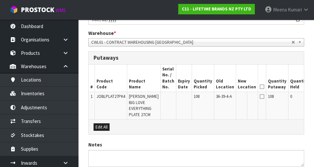
scroll to position [170, 0]
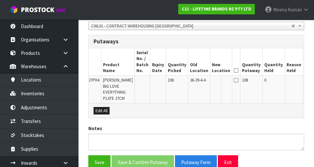
click at [196, 83] on button "Edit" at bounding box center [309, 81] width 11 height 8
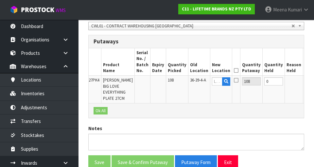
scroll to position [0, 24]
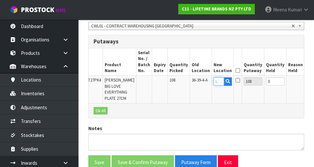
click at [196, 82] on input "text" at bounding box center [218, 81] width 10 height 8
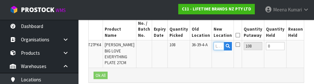
scroll to position [206, 0]
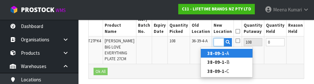
type input "38-09-1-B"
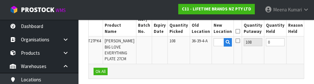
click at [196, 45] on button "OK" at bounding box center [310, 42] width 9 height 8
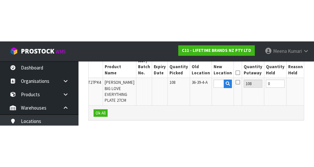
scroll to position [0, 0]
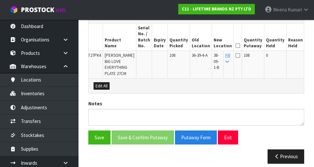
click at [196, 46] on icon at bounding box center [237, 46] width 5 height 0
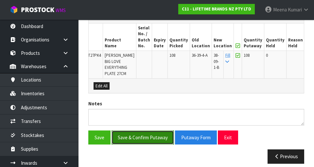
click at [144, 132] on button "Save & Confirm Putaway" at bounding box center [142, 138] width 62 height 14
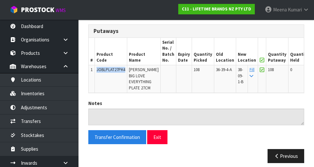
copy span "JOBLPLAT27PK4"
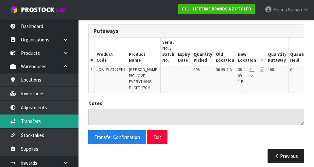
click at [49, 120] on link "Transfers" at bounding box center [39, 121] width 78 height 13
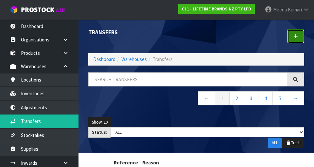
click at [196, 38] on icon at bounding box center [295, 36] width 5 height 5
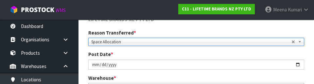
click at [196, 27] on div "LIFETIME BRANDS NZ PTY LTD" at bounding box center [195, 22] width 225 height 13
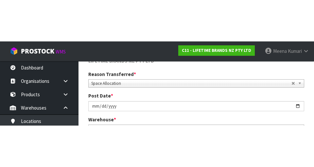
scroll to position [84, 0]
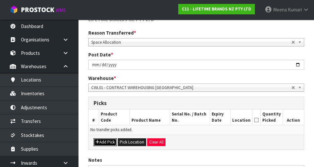
click at [109, 143] on button "Add Pick" at bounding box center [104, 143] width 23 height 8
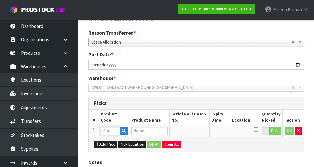
paste input "JOBLPLAT27PK4"
type input "JOBLPLAT27PK4"
type input "[PERSON_NAME] BIG LOVE EVERYTHING PLATE 27CM"
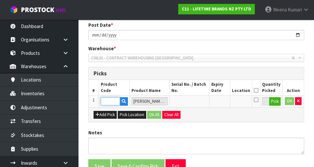
scroll to position [115, 0]
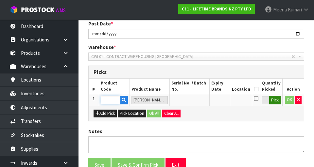
type input "JOBLPLAT27PK4"
click at [196, 104] on button "Pick" at bounding box center [274, 100] width 11 height 8
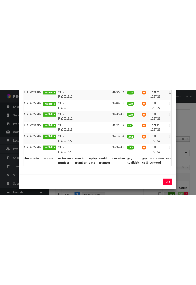
scroll to position [0, 10]
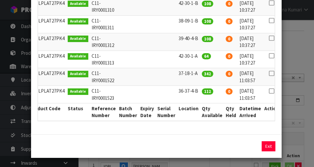
click at [196, 91] on icon at bounding box center [271, 91] width 5 height 0
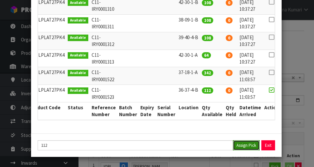
click at [196, 149] on button "Assign Pick" at bounding box center [246, 145] width 27 height 10
type input "112"
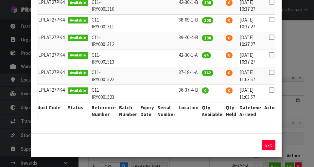
click at [196, 143] on div "Pick Line Picks Product Code Product Name Serial No. / Batch No. Expiry Date Lo…" at bounding box center [157, 83] width 314 height 167
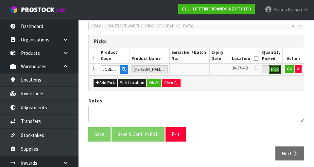
scroll to position [149, 0]
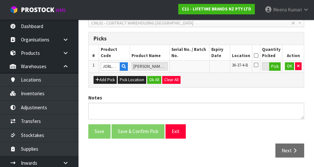
click at [196, 56] on icon at bounding box center [255, 56] width 5 height 0
click at [196, 67] on button "OK" at bounding box center [289, 66] width 9 height 8
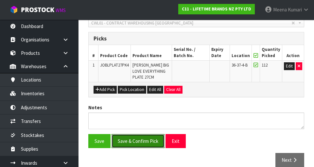
click at [147, 141] on button "Save & Confirm Pick" at bounding box center [137, 141] width 53 height 14
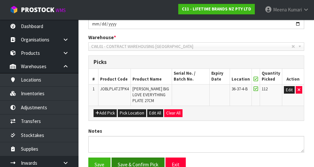
scroll to position [0, 0]
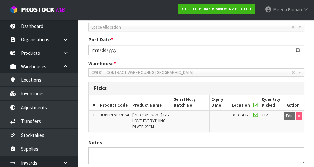
scroll to position [168, 0]
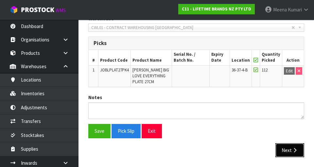
click at [196, 151] on button "Next" at bounding box center [289, 150] width 29 height 14
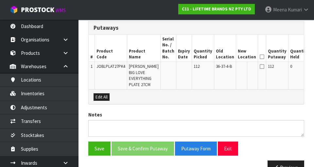
scroll to position [194, 0]
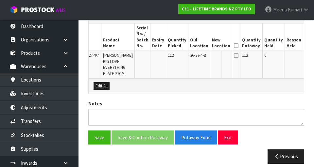
click at [196, 57] on button "Edit" at bounding box center [309, 57] width 11 height 8
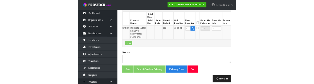
scroll to position [0, 0]
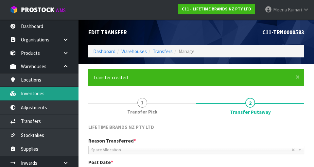
click at [53, 95] on link "Inventories" at bounding box center [39, 93] width 78 height 13
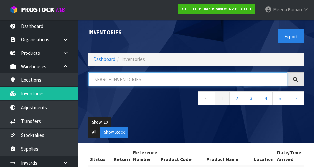
click at [129, 81] on input "text" at bounding box center [187, 80] width 199 height 14
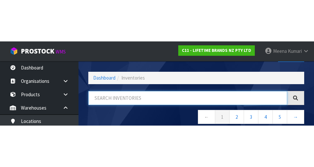
scroll to position [37, 0]
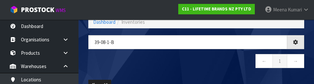
click at [194, 69] on nav "← 1 →" at bounding box center [196, 62] width 216 height 16
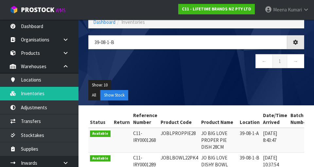
type input "39-08-1-B"
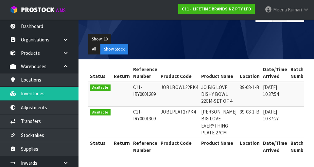
scroll to position [0, 0]
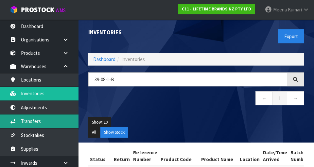
click at [50, 123] on link "Transfers" at bounding box center [39, 121] width 78 height 13
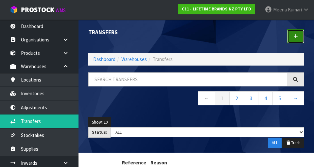
click at [196, 36] on icon at bounding box center [295, 36] width 5 height 5
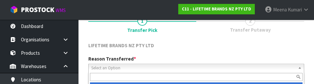
scroll to position [90, 0]
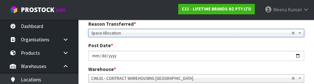
click at [196, 45] on div "Post Date * [DATE]" at bounding box center [195, 51] width 225 height 19
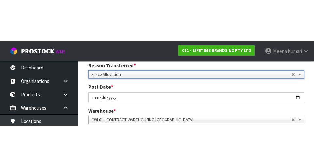
scroll to position [93, 0]
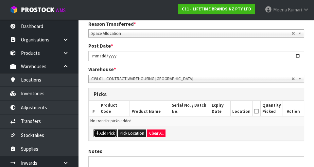
click at [107, 134] on button "Add Pick" at bounding box center [104, 134] width 23 height 8
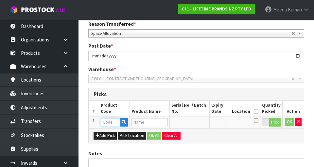
paste input "JOBLPLAT27PK4"
type input "JOBLPLAT27PK4"
type input "[PERSON_NAME] BIG LOVE EVERYTHING PLATE 27CM"
type input "JOBLPLAT27PK4"
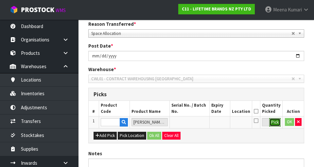
click at [196, 125] on button "Pick" at bounding box center [274, 122] width 11 height 8
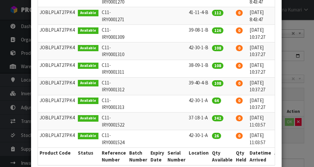
scroll to position [0, 10]
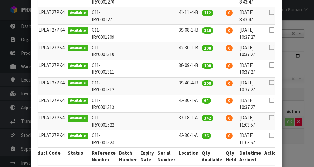
click at [196, 30] on icon at bounding box center [271, 30] width 5 height 0
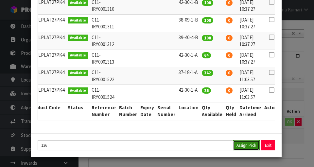
click at [196, 150] on button "Assign Pick" at bounding box center [246, 145] width 27 height 10
type input "126"
click at [196, 149] on div "Pick Line Picks Product Code Product Name Serial No. / Batch No. Expiry Date Lo…" at bounding box center [157, 83] width 314 height 167
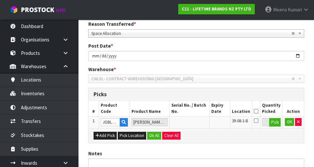
click at [196, 111] on icon at bounding box center [255, 111] width 5 height 0
click at [196, 124] on button "OK" at bounding box center [289, 122] width 9 height 8
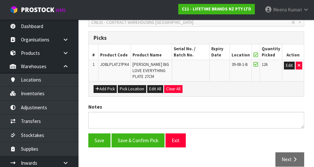
scroll to position [159, 0]
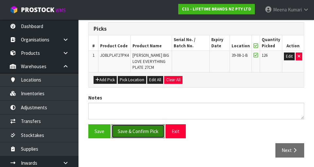
click at [144, 137] on button "Save & Confirm Pick" at bounding box center [137, 131] width 53 height 14
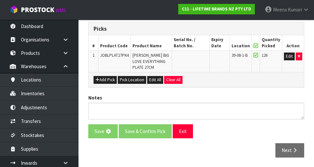
scroll to position [0, 0]
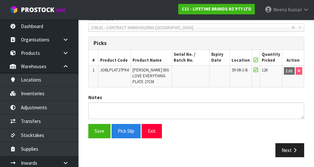
scroll to position [168, 0]
click at [196, 152] on button "Next" at bounding box center [289, 150] width 29 height 14
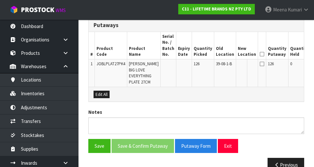
scroll to position [188, 0]
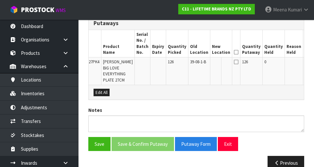
click at [196, 64] on button "Edit" at bounding box center [309, 63] width 11 height 8
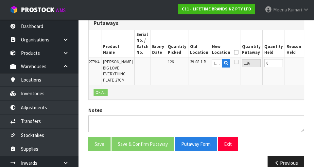
scroll to position [0, 24]
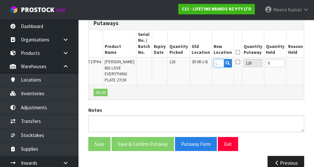
click at [196, 63] on input "text" at bounding box center [218, 63] width 10 height 8
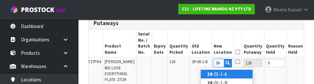
scroll to position [0, 1]
type input "38-09-1-B"
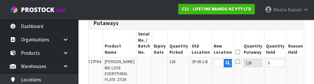
click at [196, 64] on button "OK" at bounding box center [310, 63] width 9 height 8
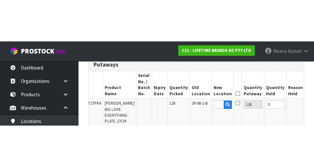
scroll to position [188, 0]
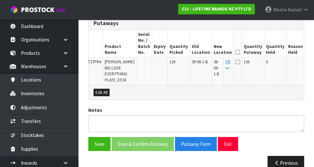
click at [196, 52] on icon at bounding box center [237, 52] width 5 height 0
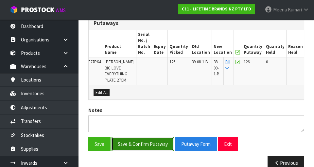
click at [157, 138] on button "Save & Confirm Putaway" at bounding box center [142, 144] width 62 height 14
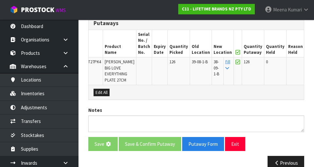
scroll to position [0, 0]
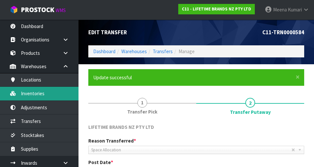
click at [27, 95] on link "Inventories" at bounding box center [39, 93] width 78 height 13
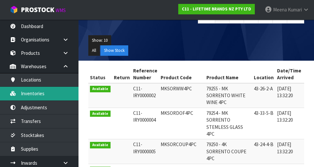
scroll to position [82, 0]
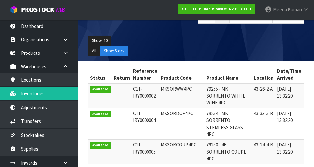
click at [159, 72] on th "Product Code" at bounding box center [182, 75] width 46 height 18
click at [159, 108] on td "MKSORWW4PC" at bounding box center [182, 96] width 46 height 25
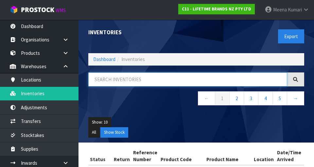
click at [128, 82] on input "text" at bounding box center [187, 80] width 199 height 14
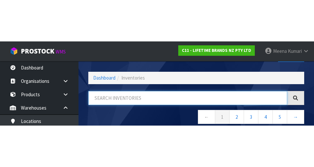
scroll to position [37, 0]
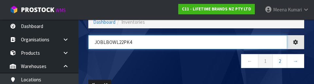
type input "JOBLBOWL22PK4"
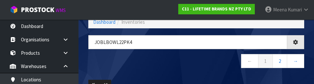
click at [163, 64] on nav "← 1 2 →" at bounding box center [196, 62] width 216 height 16
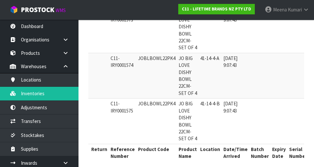
scroll to position [0, 0]
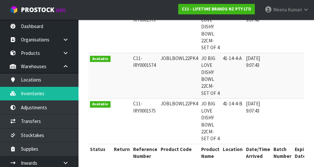
copy td "JOBLBOWL22PK4"
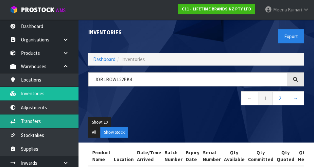
click at [50, 122] on link "Transfers" at bounding box center [39, 121] width 78 height 13
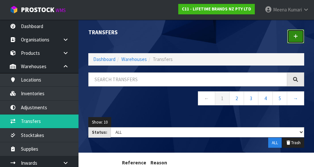
click at [196, 36] on icon at bounding box center [295, 36] width 5 height 5
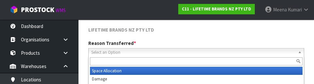
scroll to position [90, 0]
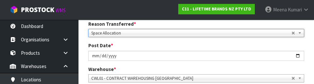
click at [196, 46] on div "Post Date * [DATE]" at bounding box center [195, 51] width 225 height 19
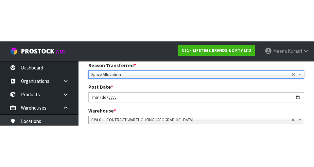
scroll to position [93, 0]
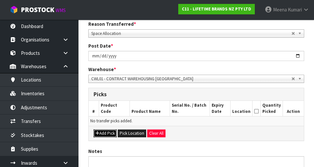
click at [103, 135] on button "Add Pick" at bounding box center [104, 134] width 23 height 8
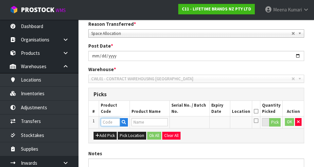
paste input "JOBLBOWL22PK4"
type input "JOBLBOWL22PK4"
type input "JO BIG LOVE DISHY BOWL 22CM-SET OF 4"
type input "JOBLBOWL22PK4"
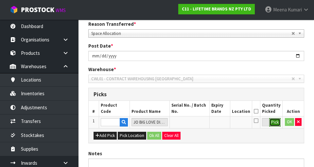
click at [196, 122] on button "Pick" at bounding box center [274, 122] width 11 height 8
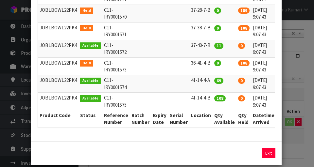
scroll to position [200, 0]
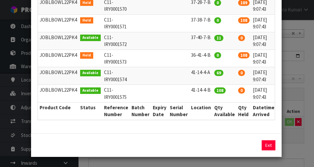
click at [196, 55] on td "[DATE] 9:07:43" at bounding box center [263, 59] width 25 height 18
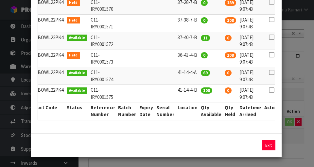
click at [196, 55] on icon at bounding box center [271, 55] width 5 height 0
click at [196, 150] on button "Assign Pick" at bounding box center [246, 145] width 27 height 10
type input "108"
click at [196, 157] on div "Pick Line Picks Product Code Product Name Serial No. / Batch No. Expiry Date Lo…" at bounding box center [157, 83] width 314 height 167
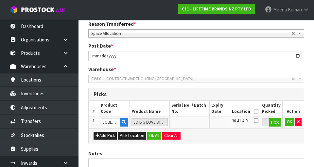
click at [196, 111] on icon at bounding box center [255, 111] width 5 height 0
click at [196, 125] on button "OK" at bounding box center [289, 122] width 9 height 8
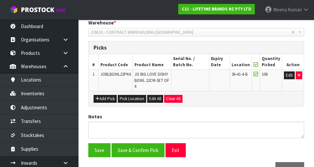
scroll to position [159, 0]
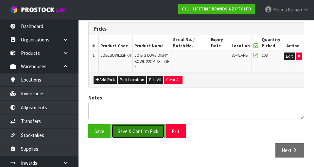
click at [143, 134] on button "Save & Confirm Pick" at bounding box center [137, 131] width 53 height 14
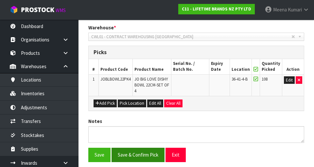
scroll to position [0, 0]
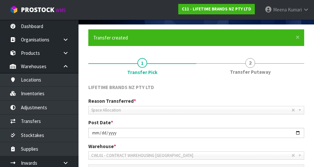
scroll to position [168, 0]
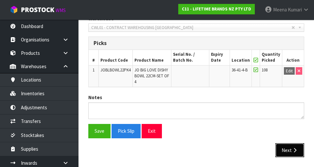
click at [196, 154] on button "Next" at bounding box center [289, 150] width 29 height 14
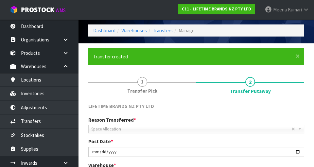
scroll to position [219, 0]
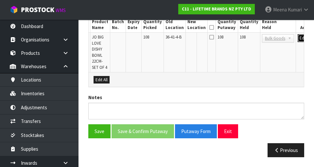
click at [196, 34] on button "Edit" at bounding box center [302, 38] width 11 height 8
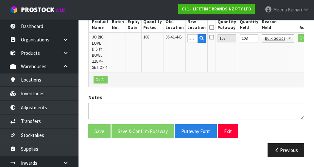
scroll to position [0, 37]
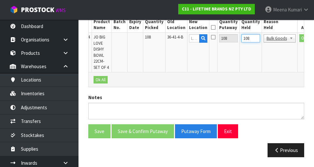
click at [196, 34] on input "108" at bounding box center [250, 38] width 19 height 8
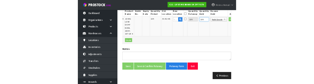
scroll to position [215, 0]
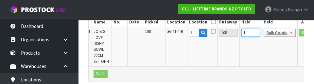
type input "0"
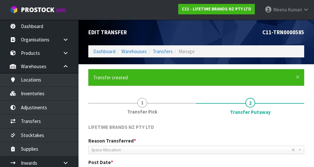
scroll to position [0, 37]
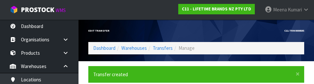
type input "5"
click at [196, 39] on div "C11-TRN0000585" at bounding box center [252, 31] width 113 height 23
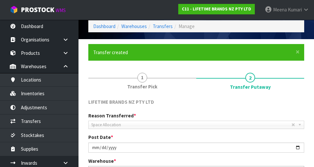
scroll to position [219, 0]
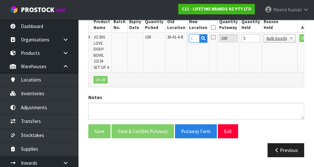
click at [189, 34] on input "text" at bounding box center [194, 38] width 10 height 8
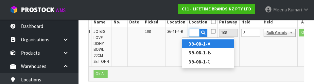
scroll to position [0, 13]
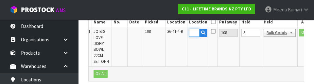
type input "39-08-1-B"
click at [196, 34] on input "5" at bounding box center [250, 33] width 19 height 8
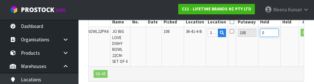
type input "0"
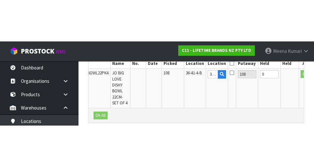
scroll to position [219, 0]
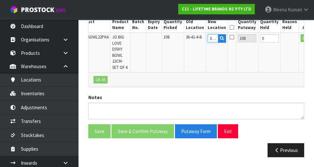
click at [196, 34] on input "39-08-1-B" at bounding box center [212, 38] width 10 height 8
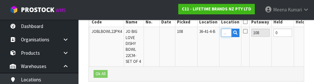
scroll to position [0, 4]
click at [196, 32] on input "391-B" at bounding box center [226, 33] width 10 height 8
type input "3B"
click at [196, 31] on icon "button" at bounding box center [235, 33] width 4 height 4
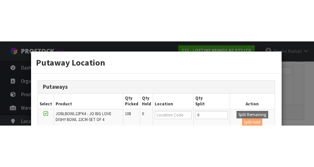
scroll to position [0, 0]
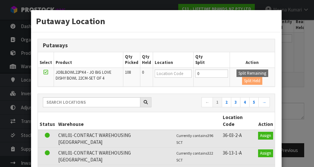
click at [196, 79] on div "Putaway Location Putaways Select Product Qty Picked Qty Held Location Qty Split…" at bounding box center [157, 83] width 314 height 167
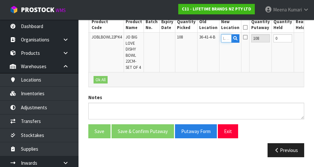
click at [196, 34] on input "text" at bounding box center [226, 38] width 10 height 8
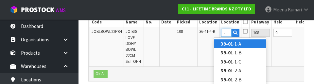
scroll to position [0, 6]
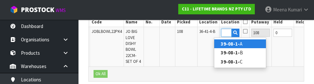
type input "39-08-1-B"
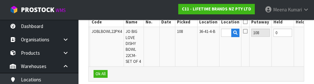
click at [196, 35] on button "OK" at bounding box center [318, 33] width 9 height 8
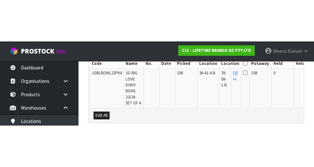
scroll to position [219, 0]
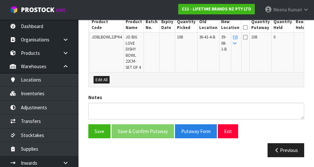
click at [196, 27] on icon at bounding box center [245, 27] width 5 height 0
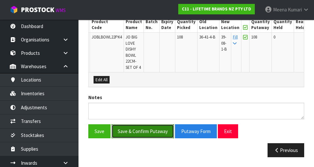
click at [155, 132] on button "Save & Confirm Putaway" at bounding box center [142, 131] width 62 height 14
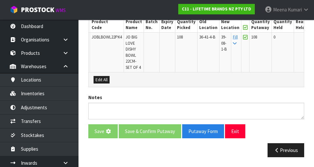
scroll to position [0, 0]
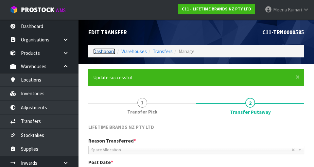
click at [110, 52] on link "Dashboard" at bounding box center [104, 51] width 22 height 6
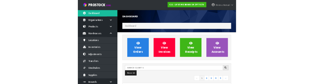
scroll to position [532, 225]
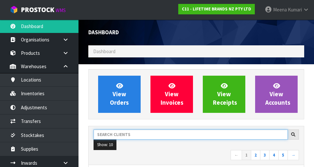
click at [130, 137] on input "text" at bounding box center [190, 135] width 194 height 10
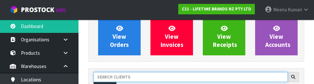
scroll to position [90, 0]
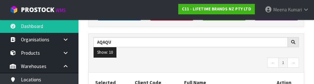
click at [182, 59] on nav "← 1 →" at bounding box center [195, 63] width 205 height 11
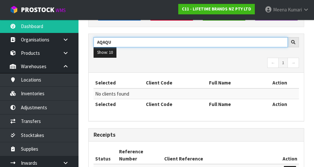
click at [182, 41] on input "AQAQU" at bounding box center [190, 42] width 194 height 10
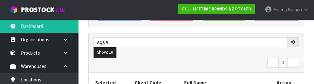
click at [183, 60] on nav "← 1 →" at bounding box center [195, 63] width 205 height 11
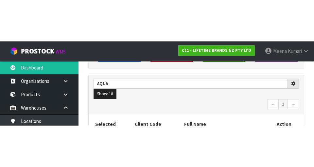
scroll to position [92, 0]
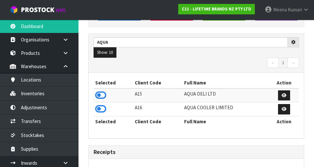
type input "AQUA"
click at [105, 109] on icon at bounding box center [100, 109] width 11 height 10
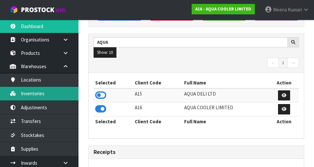
click at [56, 94] on link "Inventories" at bounding box center [39, 93] width 78 height 13
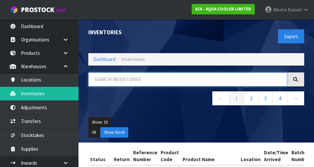
click at [143, 81] on input "text" at bounding box center [187, 80] width 199 height 14
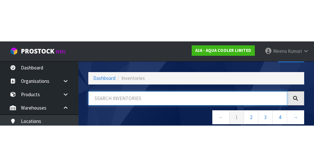
scroll to position [37, 0]
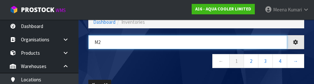
type input "M2"
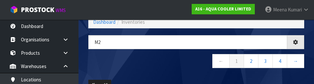
click at [129, 62] on nav "← 1 2 3 4 →" at bounding box center [196, 62] width 216 height 16
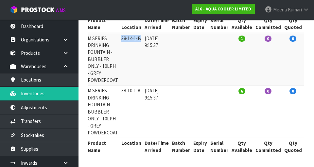
scroll to position [0, 0]
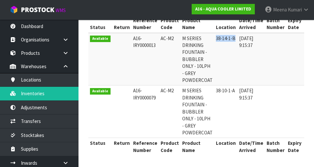
copy td "AC-M2"
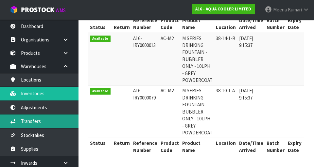
click at [49, 122] on link "Transfers" at bounding box center [39, 121] width 78 height 13
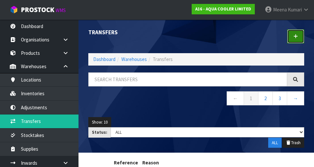
click at [196, 38] on icon at bounding box center [295, 36] width 5 height 5
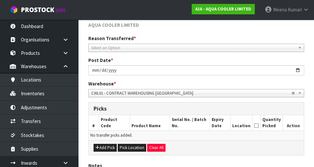
click at [160, 50] on span "Select an Option" at bounding box center [193, 48] width 204 height 8
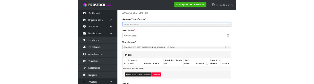
scroll to position [76, 0]
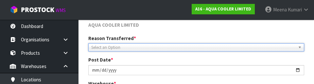
click at [172, 44] on span "Select an Option" at bounding box center [193, 48] width 204 height 8
click at [196, 33] on div "AQUA COOLER LIMITED" at bounding box center [195, 28] width 225 height 13
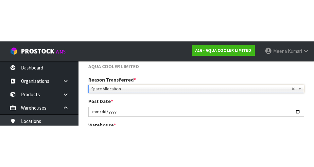
scroll to position [79, 0]
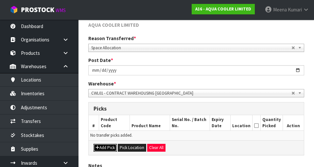
click at [109, 151] on button "Add Pick" at bounding box center [104, 148] width 23 height 8
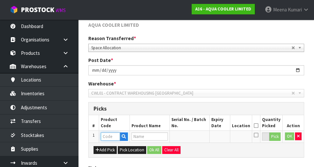
paste input "AC-M2"
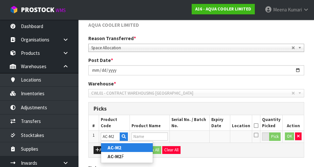
click at [137, 150] on link "AC-M2" at bounding box center [127, 147] width 52 height 9
type input "AC-M2"
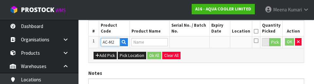
type input "M SERIES DRINKING FOUNTAIN - BUBBLER ONLY - 10LPH - GREY POWDERCOAT"
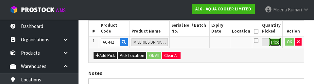
click at [196, 46] on button "Pick" at bounding box center [274, 42] width 11 height 8
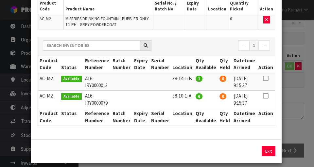
scroll to position [59, 0]
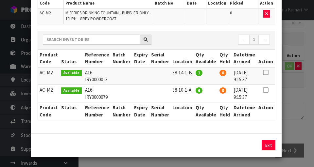
click at [196, 73] on icon at bounding box center [265, 73] width 5 height 0
click at [196, 150] on button "Assign Pick" at bounding box center [246, 145] width 27 height 10
type input "1"
click at [196, 116] on div "Pick Line Picks Product Code Product Name Serial No. / Batch No. Expiry Date Lo…" at bounding box center [157, 83] width 314 height 167
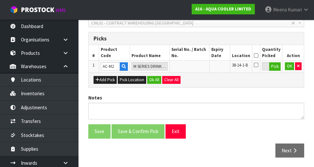
click at [196, 56] on icon at bounding box center [255, 56] width 5 height 0
click at [196, 69] on button "OK" at bounding box center [289, 66] width 9 height 8
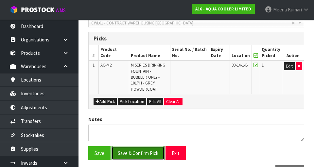
click at [142, 154] on button "Save & Confirm Pick" at bounding box center [137, 153] width 53 height 14
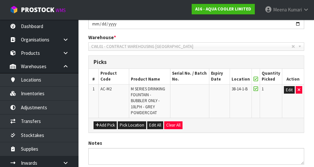
scroll to position [0, 0]
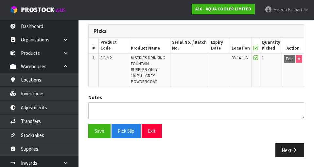
scroll to position [180, 0]
click at [196, 148] on button "Next" at bounding box center [289, 150] width 29 height 14
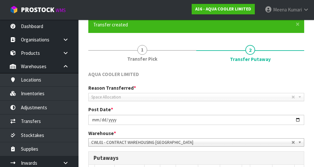
scroll to position [219, 0]
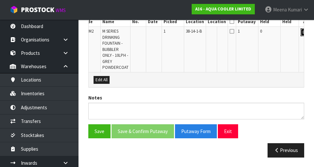
click at [196, 32] on button "Edit" at bounding box center [305, 32] width 11 height 8
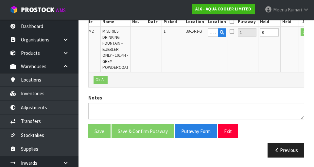
scroll to position [0, 12]
click at [196, 35] on input "text" at bounding box center [214, 32] width 10 height 8
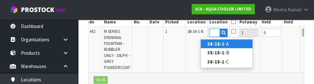
scroll to position [0, 10]
type input "38-18-1-A"
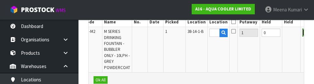
click at [196, 33] on button "OK" at bounding box center [306, 33] width 9 height 8
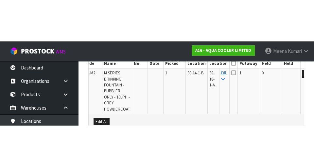
scroll to position [219, 0]
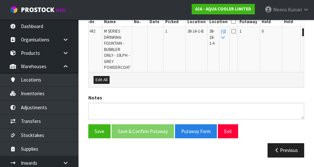
click at [196, 22] on icon at bounding box center [233, 22] width 5 height 0
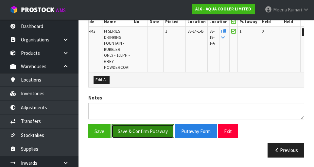
click at [147, 130] on button "Save & Confirm Putaway" at bounding box center [142, 131] width 62 height 14
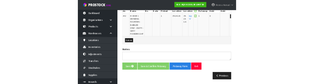
scroll to position [0, 0]
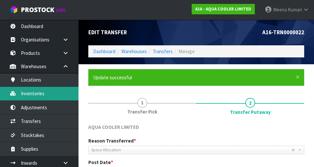
click at [47, 91] on link "Inventories" at bounding box center [39, 93] width 78 height 13
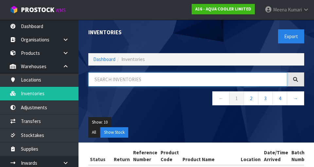
click at [144, 76] on input "text" at bounding box center [187, 80] width 199 height 14
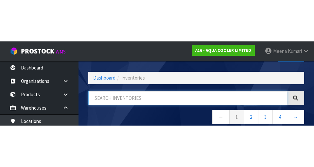
scroll to position [37, 0]
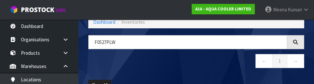
click at [158, 65] on nav "← 1 →" at bounding box center [196, 62] width 216 height 16
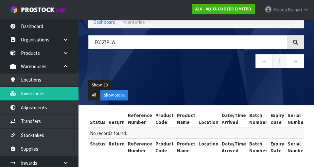
type input "F0527PLW"
click at [104, 24] on link "Dashboard" at bounding box center [104, 22] width 22 height 6
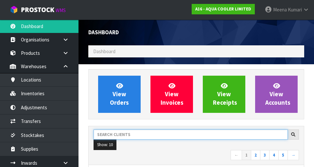
click at [137, 132] on input "text" at bounding box center [190, 135] width 194 height 10
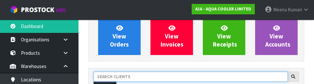
scroll to position [90, 0]
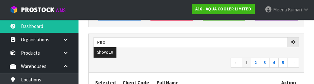
click at [196, 63] on nav "← 1 2 3 4 5 →" at bounding box center [195, 63] width 205 height 11
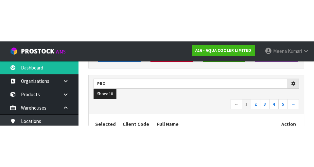
scroll to position [92, 0]
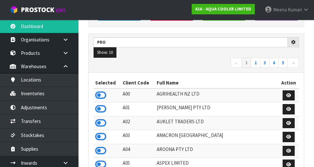
type input "PRO"
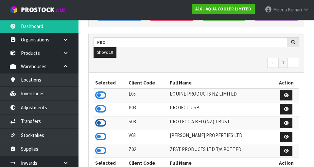
click at [103, 124] on icon at bounding box center [100, 123] width 11 height 10
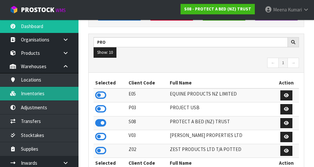
click at [52, 96] on link "Inventories" at bounding box center [39, 93] width 78 height 13
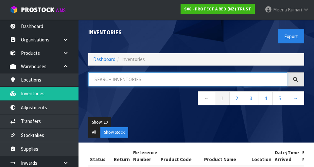
click at [139, 81] on input "text" at bounding box center [187, 80] width 199 height 14
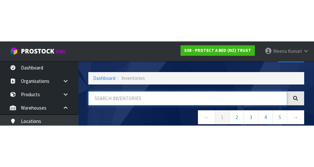
scroll to position [37, 0]
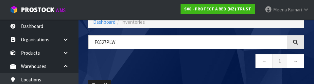
click at [163, 63] on nav "← 1 →" at bounding box center [196, 62] width 216 height 16
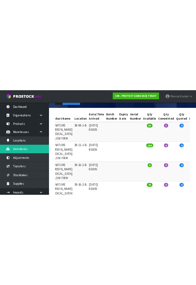
scroll to position [0, 0]
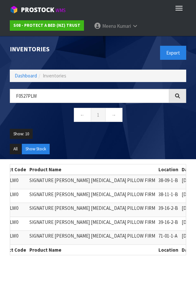
click at [112, 149] on ul "All Show Stock" at bounding box center [98, 151] width 176 height 15
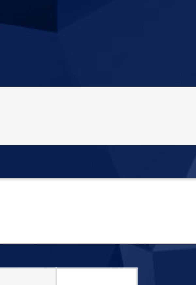
scroll to position [1, 0]
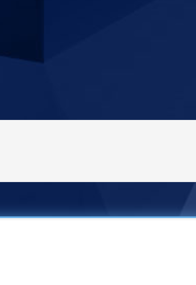
click at [136, 92] on input "F0527PLW" at bounding box center [89, 95] width 159 height 14
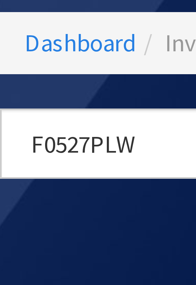
click at [48, 110] on nav "← 1 →" at bounding box center [98, 115] width 176 height 16
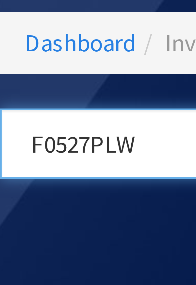
click at [19, 93] on input "F0527PLW" at bounding box center [89, 95] width 159 height 14
click at [19, 89] on input "F0527PLW" at bounding box center [89, 95] width 159 height 14
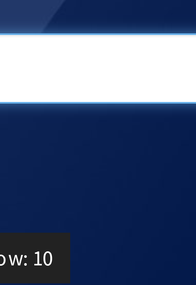
click at [50, 101] on input "P" at bounding box center [89, 95] width 159 height 14
type input "P"
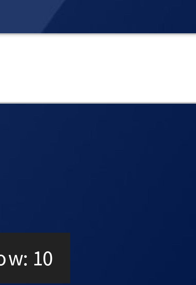
click at [49, 111] on nav "← 1 →" at bounding box center [98, 115] width 176 height 16
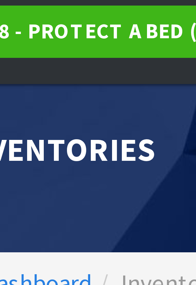
click at [42, 55] on div "Inventories" at bounding box center [51, 48] width 93 height 27
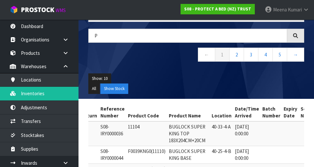
scroll to position [0, 0]
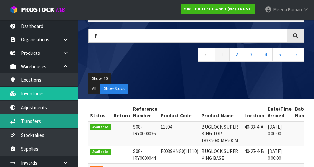
click at [30, 124] on link "Transfers" at bounding box center [39, 121] width 78 height 13
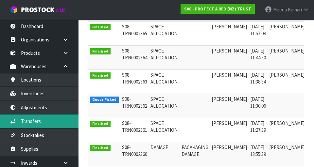
scroll to position [0, 32]
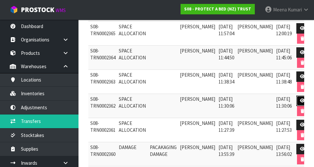
click at [196, 102] on icon at bounding box center [302, 101] width 5 height 4
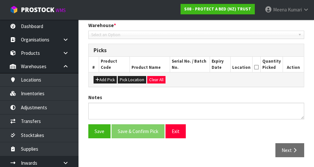
type input "[DATE]"
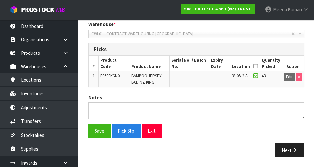
click at [196, 67] on icon at bounding box center [255, 66] width 5 height 0
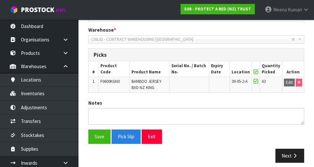
scroll to position [133, 0]
click at [196, 151] on button "Next" at bounding box center [289, 156] width 29 height 14
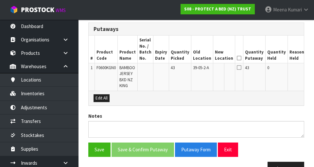
scroll to position [177, 0]
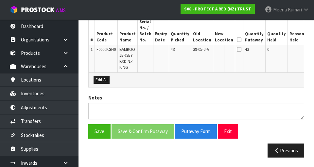
click at [196, 51] on button "Edit" at bounding box center [312, 51] width 11 height 8
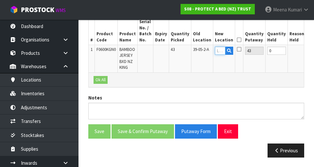
click at [196, 51] on input "text" at bounding box center [220, 51] width 10 height 8
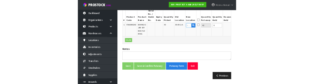
scroll to position [174, 0]
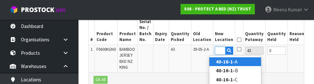
type input "40-16-1-A"
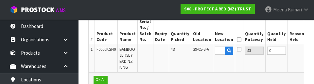
click at [196, 50] on button "OK" at bounding box center [311, 51] width 9 height 8
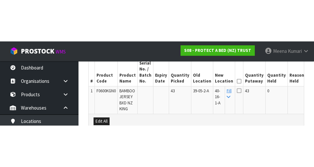
scroll to position [177, 0]
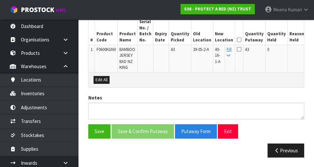
click at [196, 40] on icon at bounding box center [239, 40] width 5 height 0
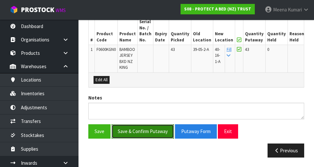
click at [166, 126] on button "Save & Confirm Putaway" at bounding box center [142, 131] width 62 height 14
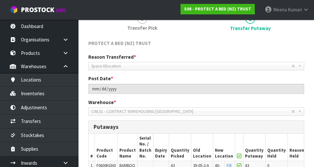
scroll to position [186, 0]
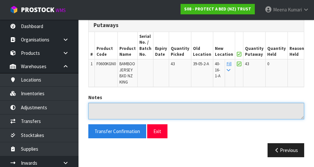
click at [196, 114] on textarea at bounding box center [196, 111] width 216 height 17
